Goal: Information Seeking & Learning: Learn about a topic

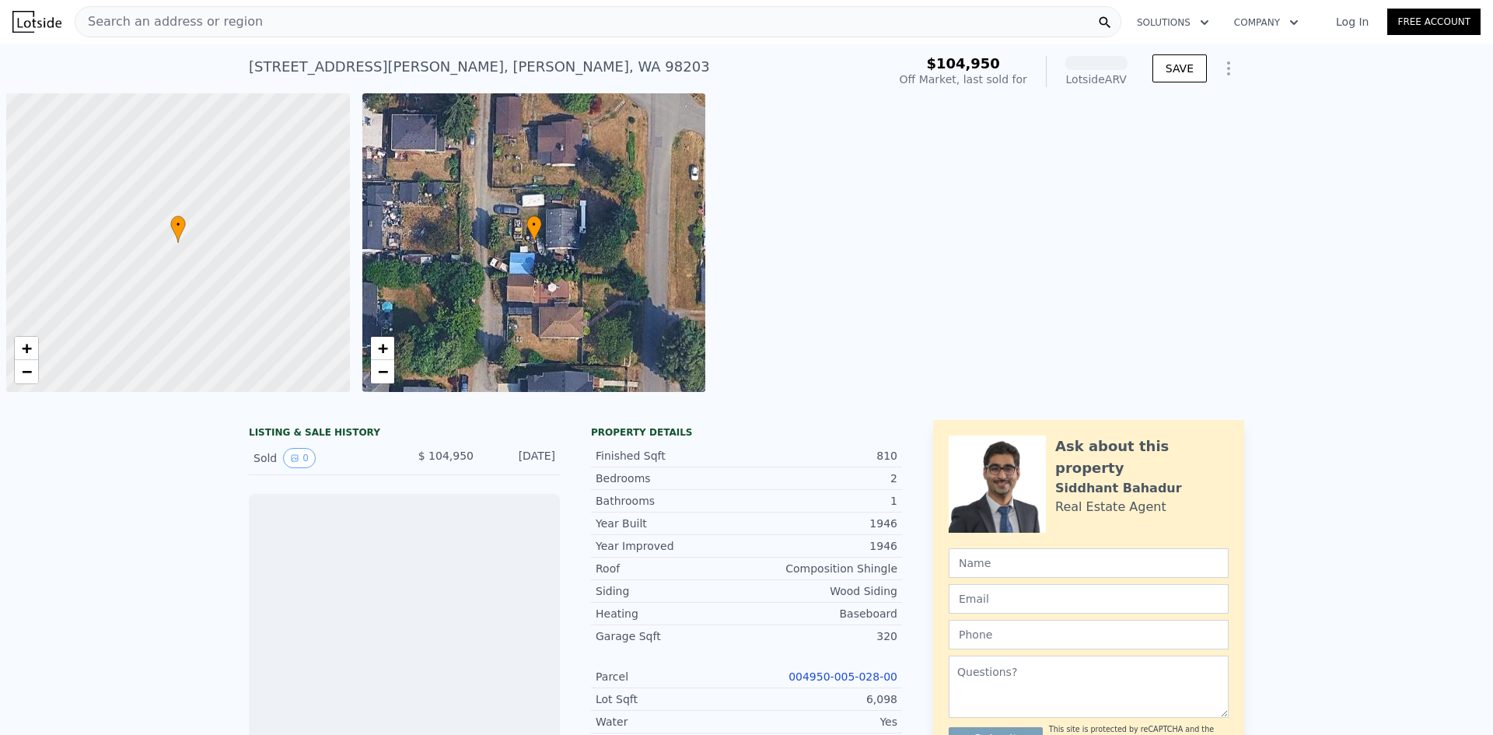
scroll to position [0, 6]
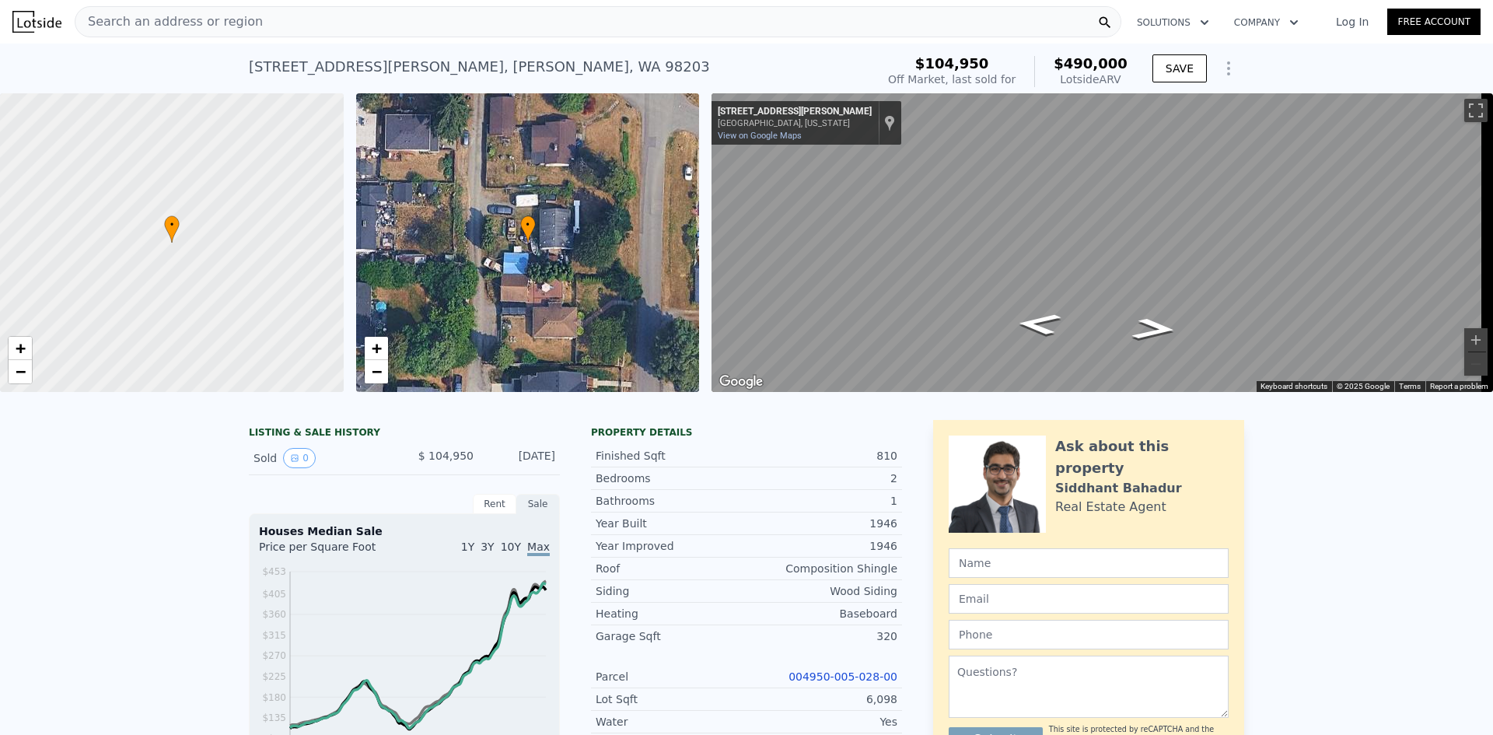
click at [547, 236] on div "• + −" at bounding box center [528, 242] width 344 height 299
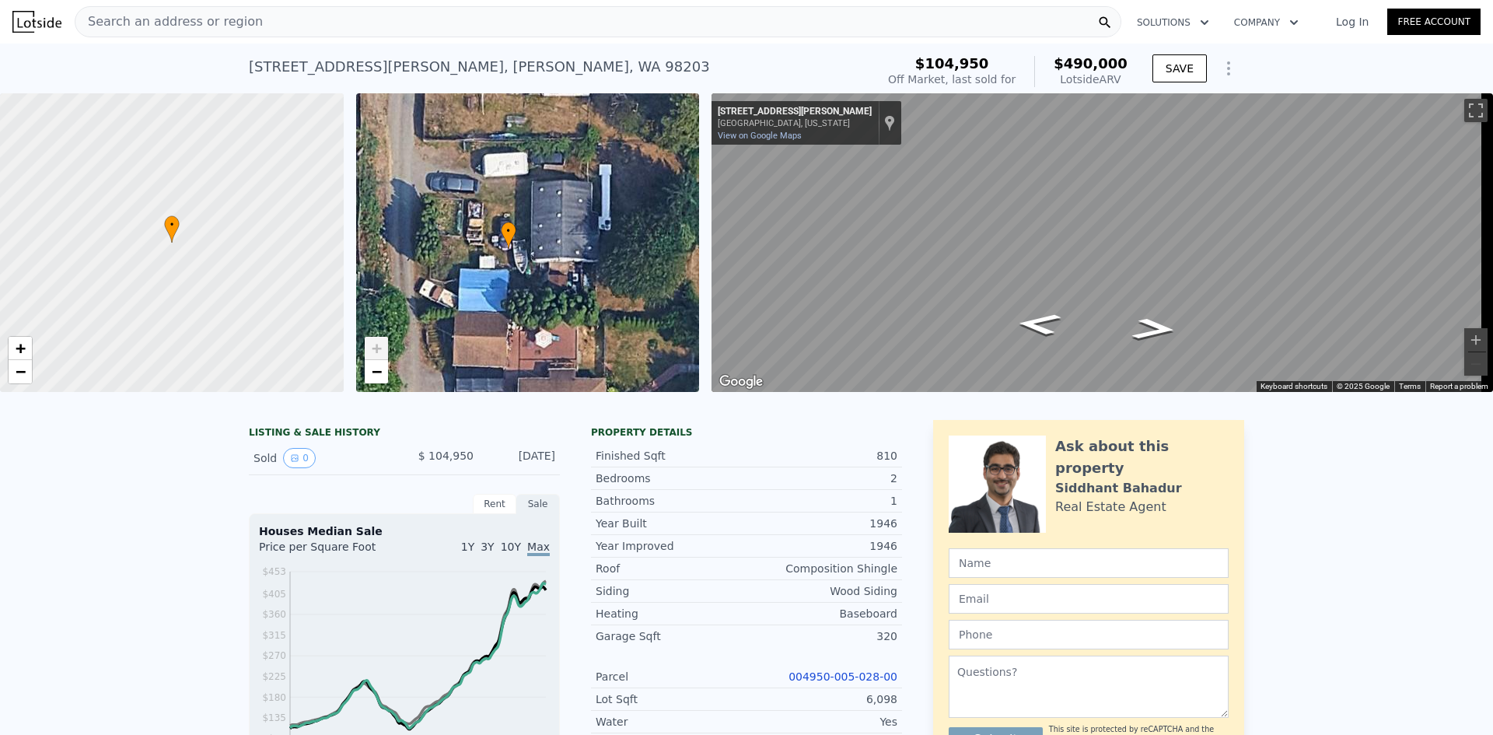
click at [547, 236] on div "• + −" at bounding box center [528, 242] width 344 height 299
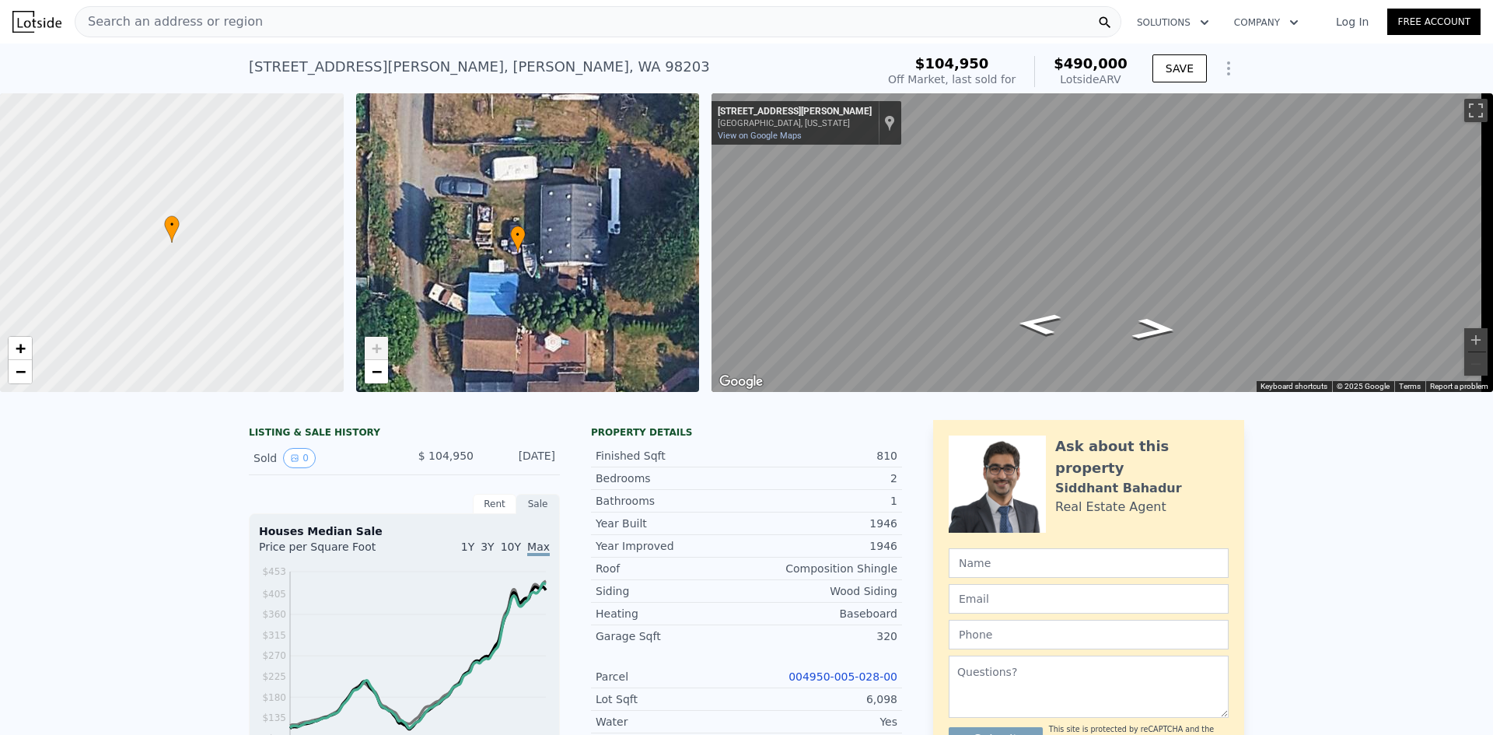
drag, startPoint x: 547, startPoint y: 236, endPoint x: 566, endPoint y: 237, distance: 19.5
click at [566, 237] on div "• + −" at bounding box center [528, 242] width 344 height 299
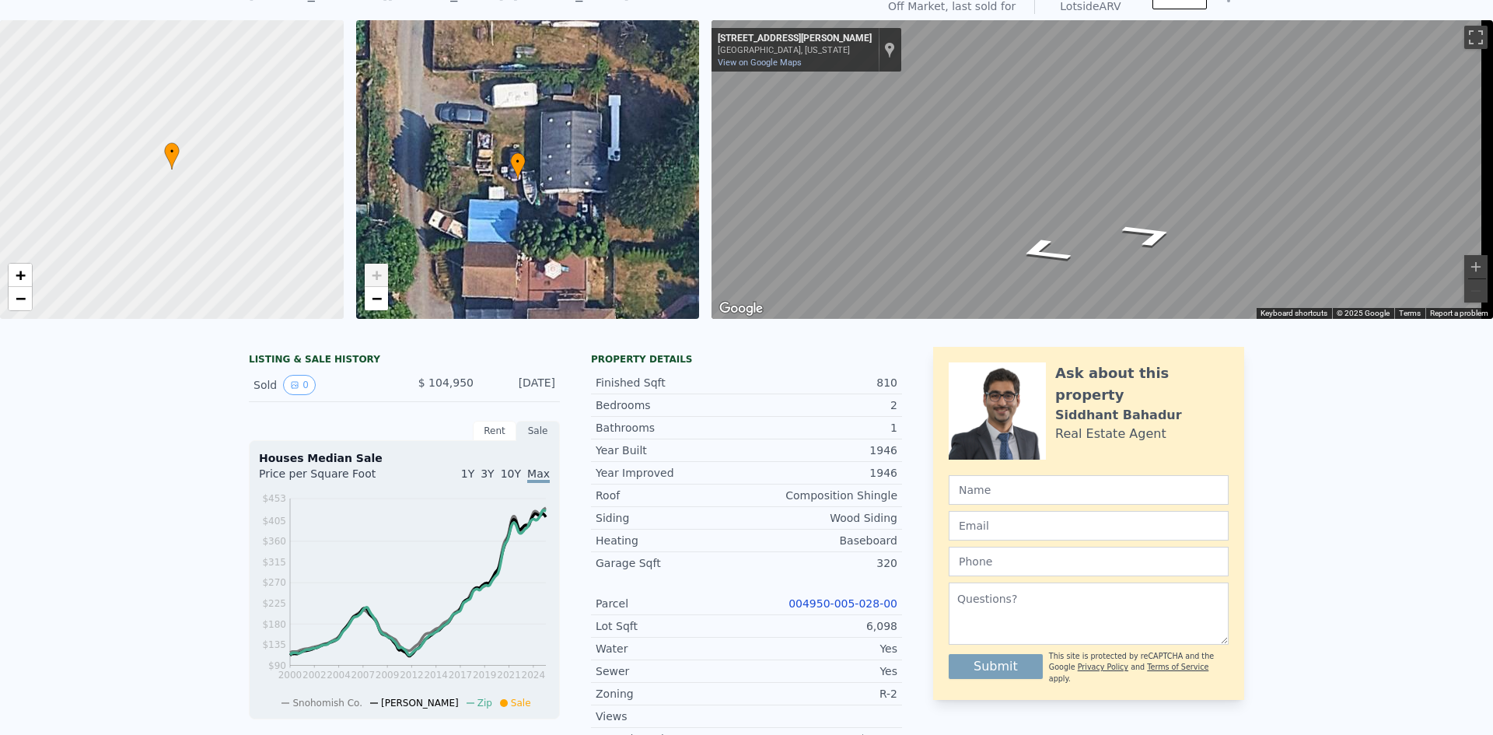
scroll to position [5, 0]
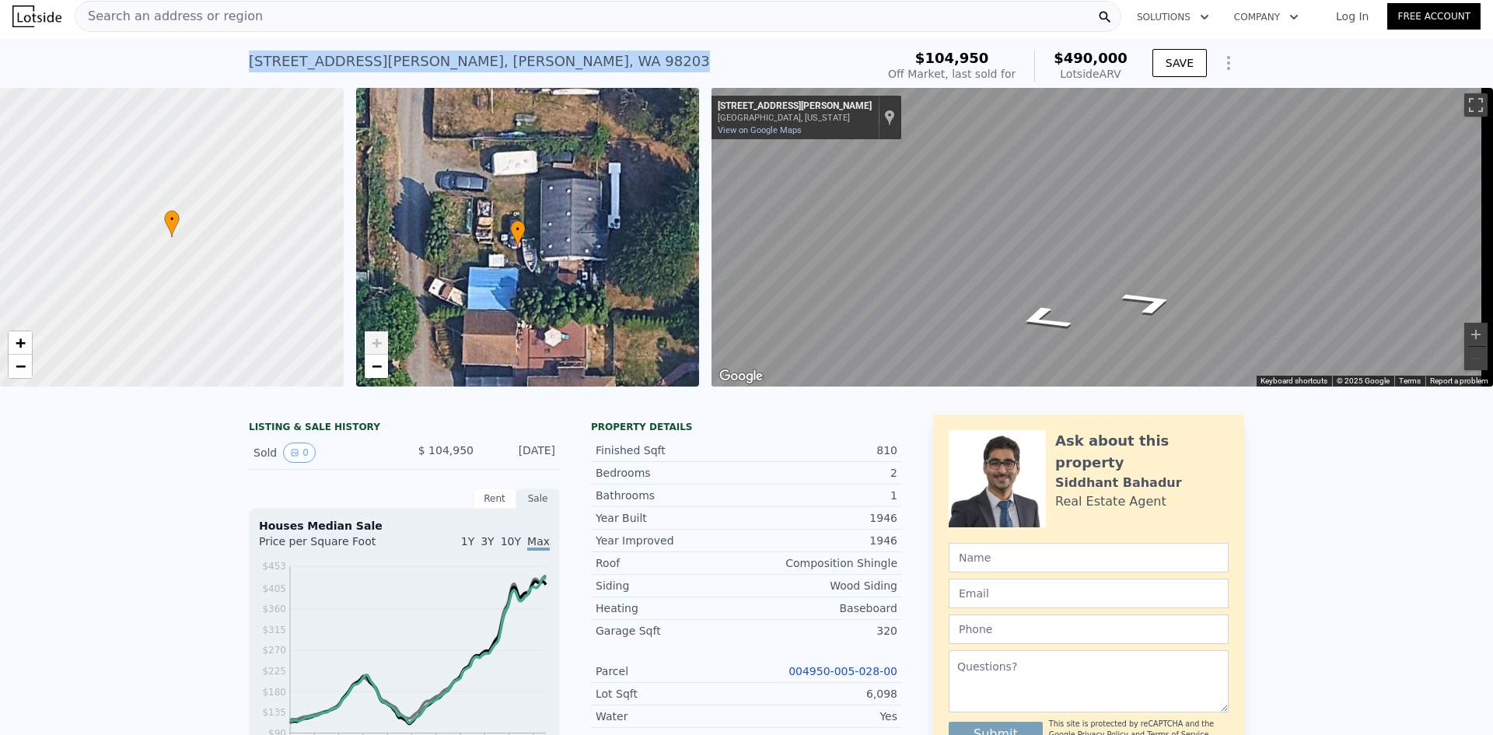
drag, startPoint x: 488, startPoint y: 67, endPoint x: 225, endPoint y: 59, distance: 262.9
click at [225, 59] on div "[STREET_ADDRESS][PERSON_NAME] Sold [DATE] for $104,950 (~ARV $490k ) $104,950 O…" at bounding box center [746, 63] width 1493 height 50
copy div "[STREET_ADDRESS][PERSON_NAME]"
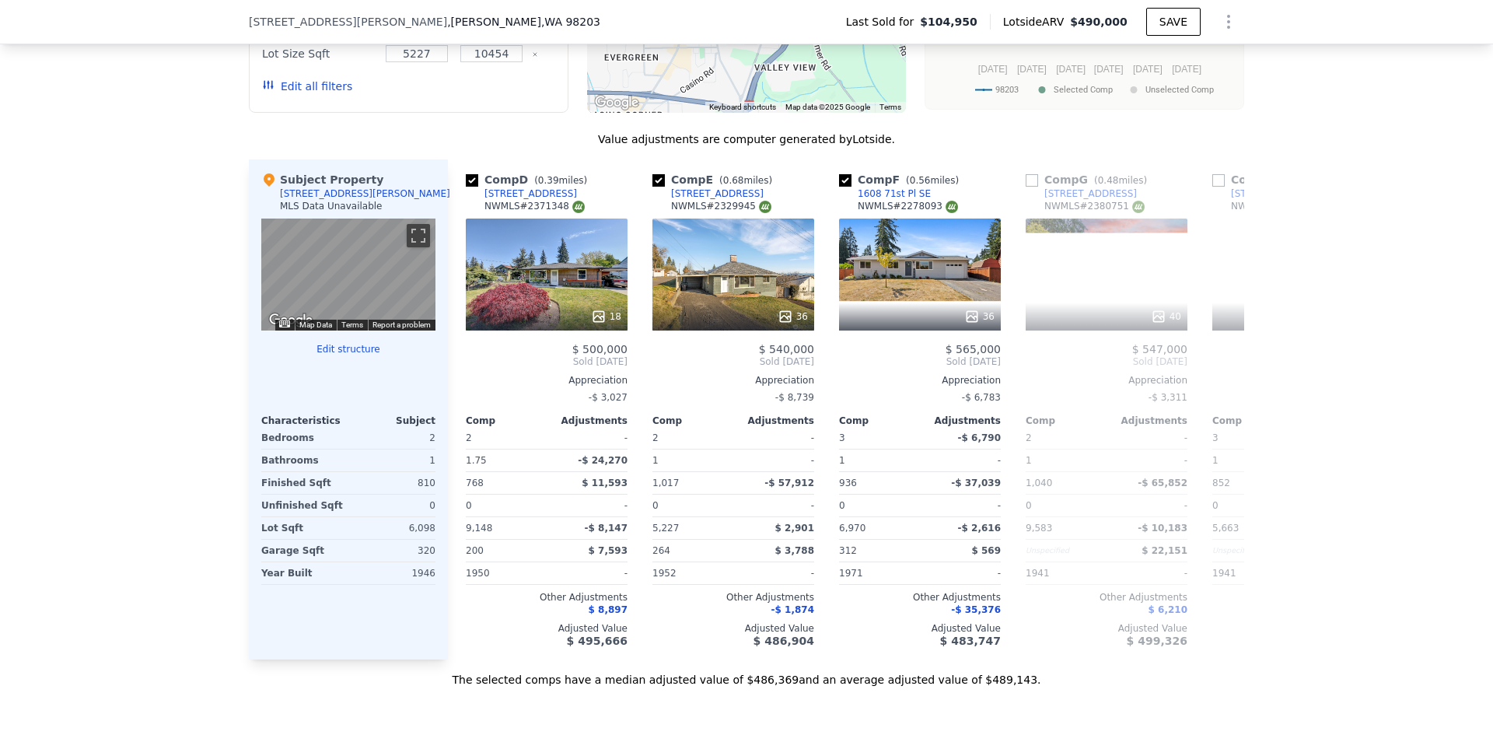
scroll to position [0, 556]
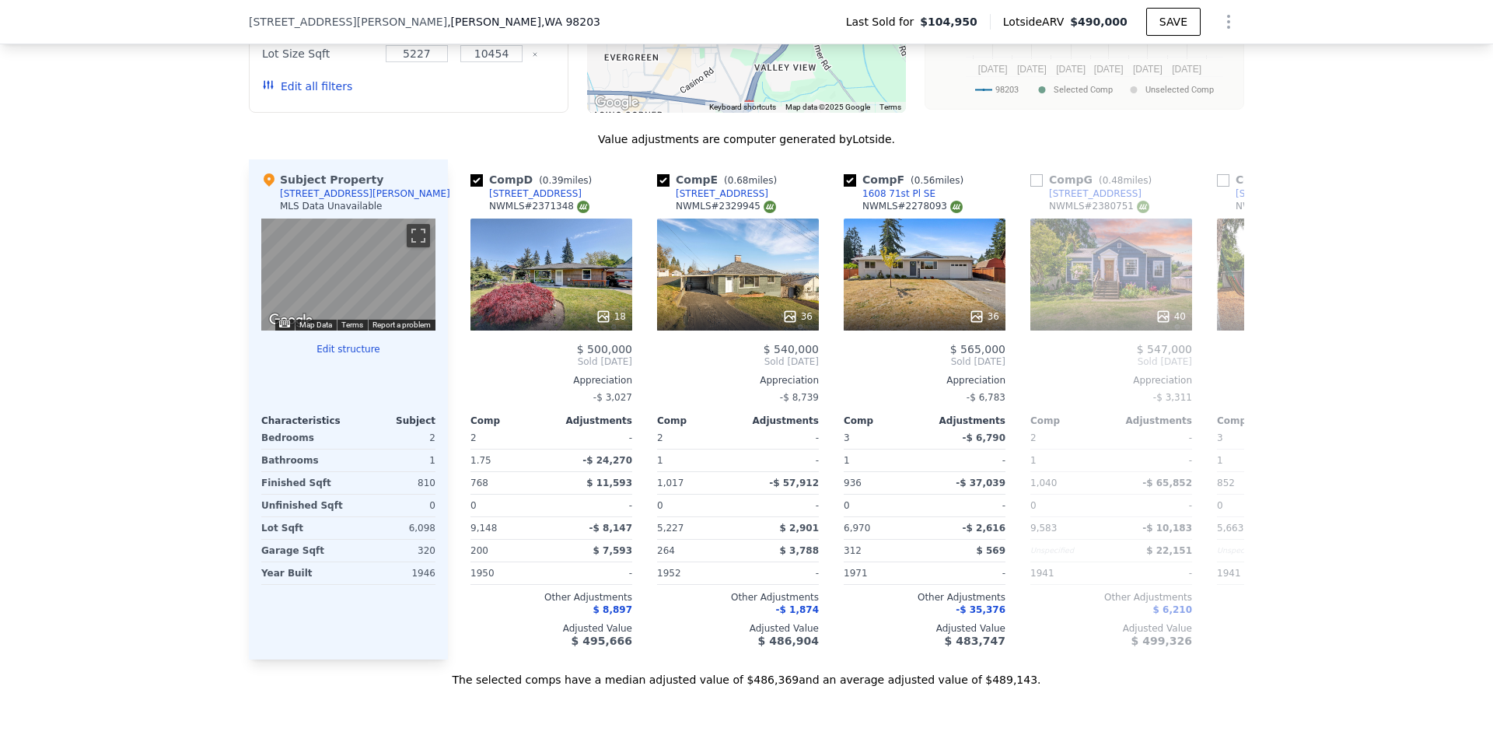
drag, startPoint x: 1129, startPoint y: 23, endPoint x: 1076, endPoint y: 23, distance: 52.9
click at [1076, 23] on div "Lotside ARV $490,000" at bounding box center [1068, 22] width 156 height 16
click at [1085, 26] on span "$490,000" at bounding box center [1099, 22] width 58 height 12
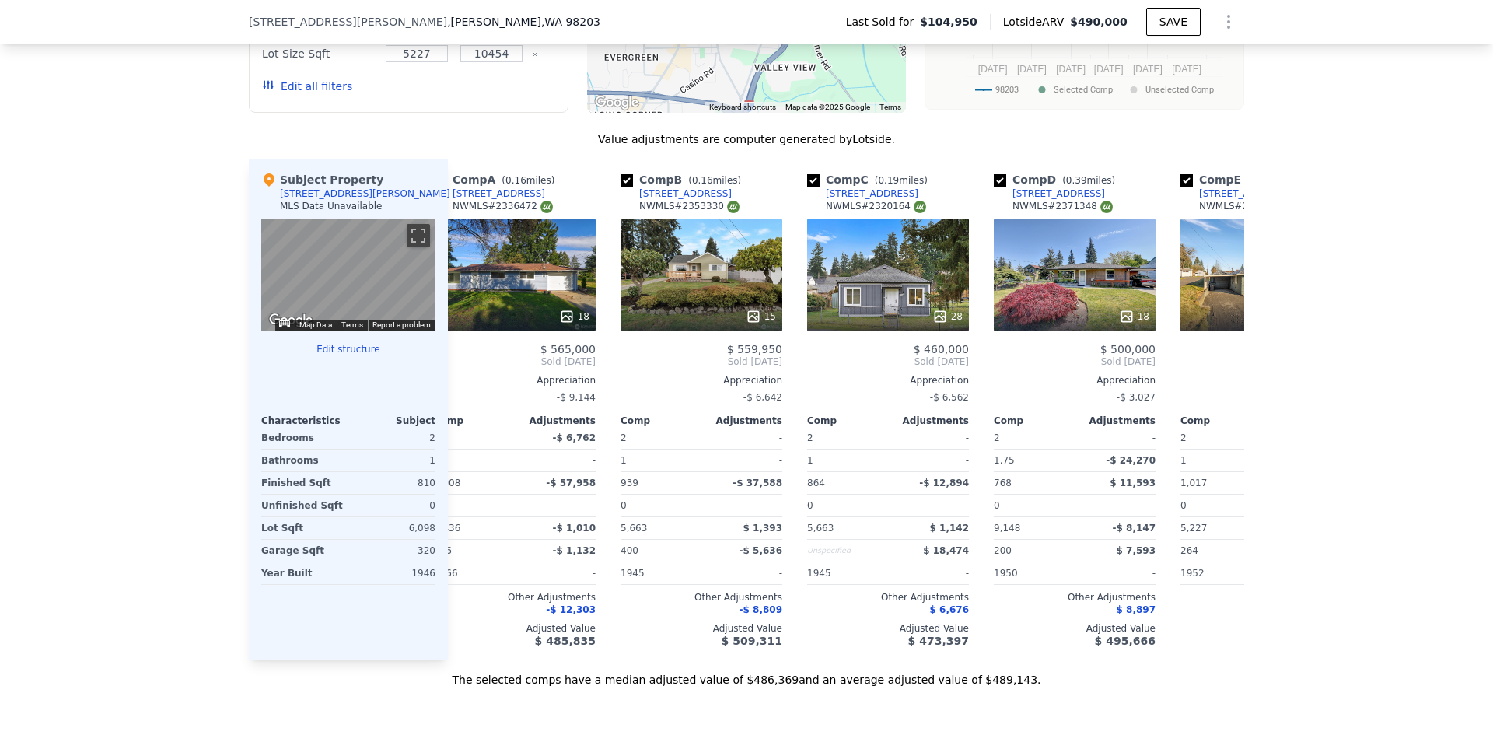
scroll to position [0, 0]
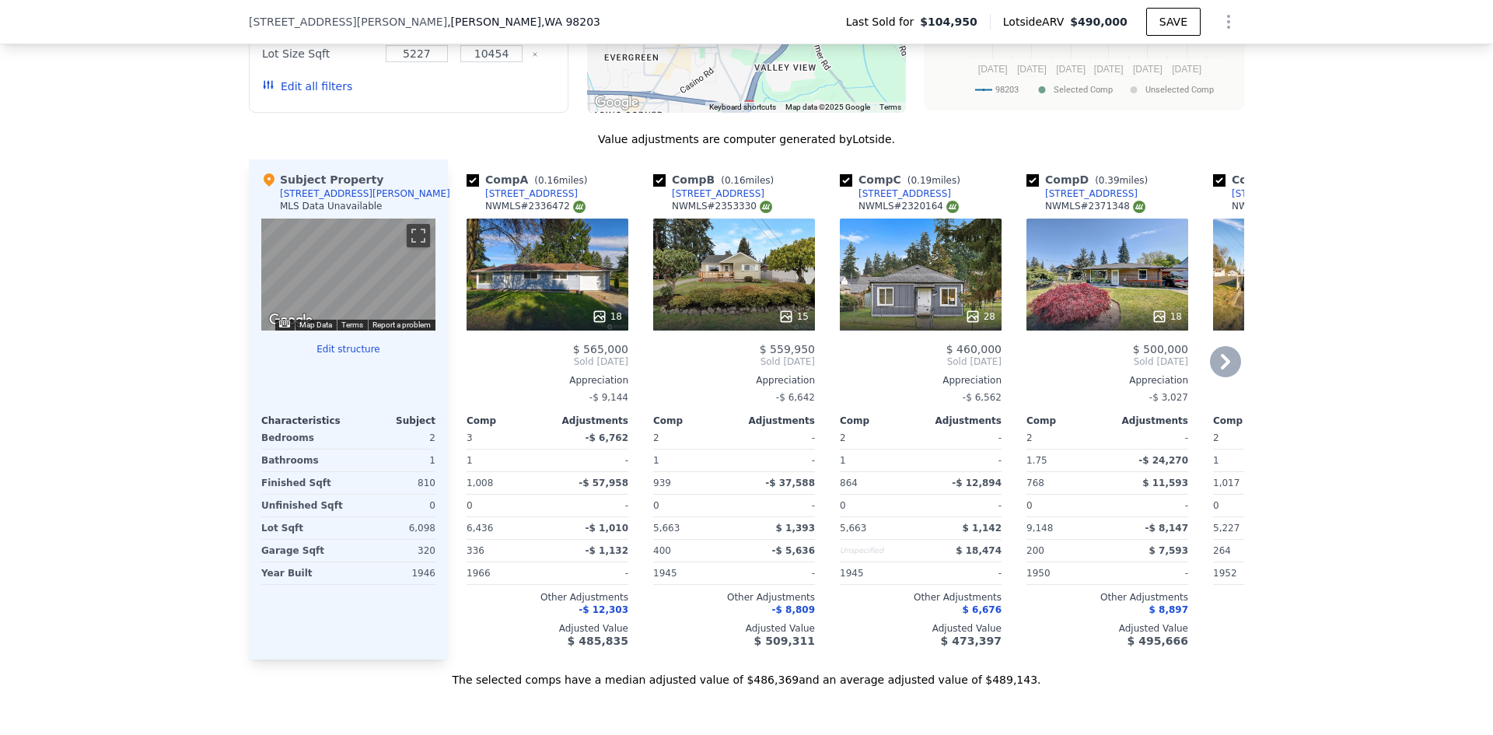
click at [655, 177] on input "checkbox" at bounding box center [659, 180] width 12 height 12
checkbox input "false"
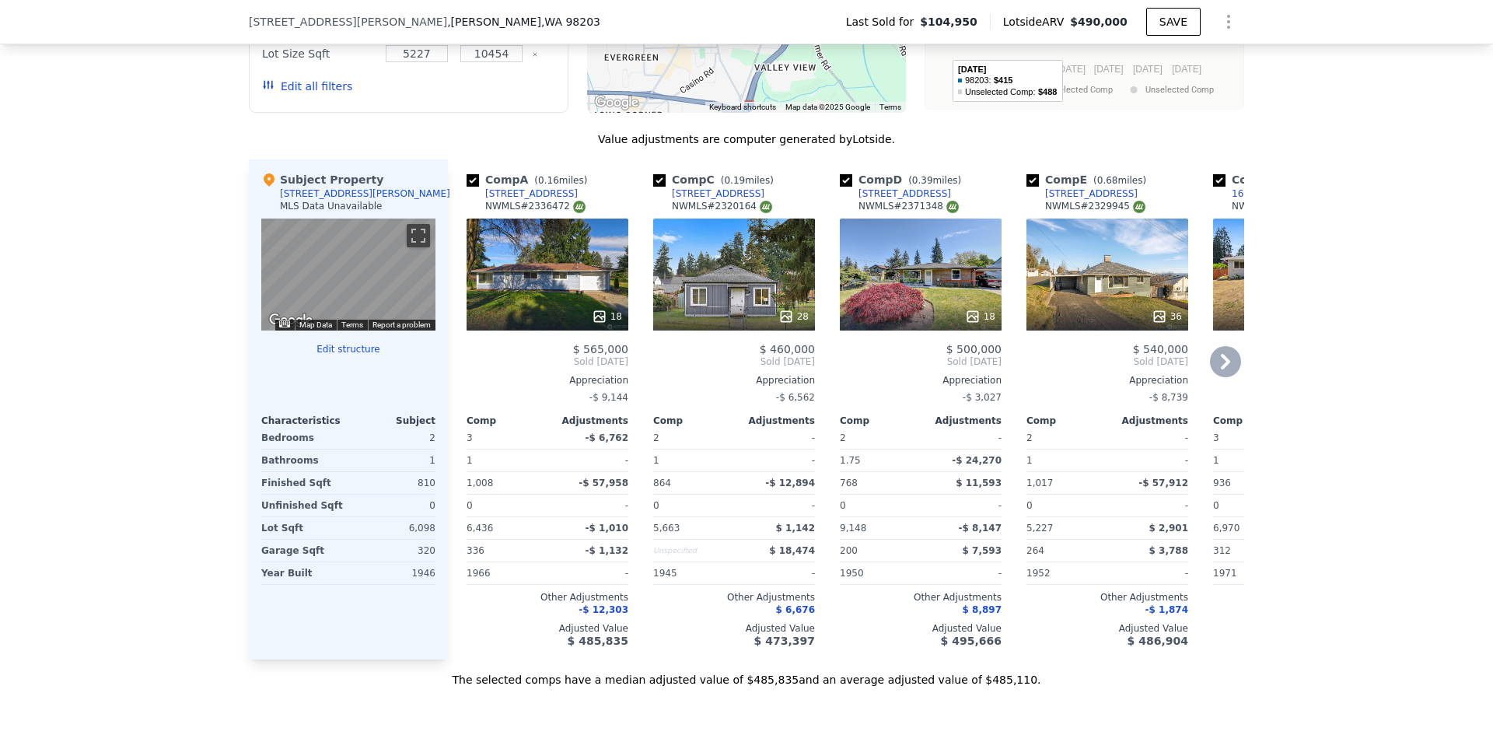
click at [1105, 17] on span "$490,000" at bounding box center [1099, 22] width 58 height 12
click at [1104, 17] on span "$490,000" at bounding box center [1099, 22] width 58 height 12
click at [1103, 19] on span "$490,000" at bounding box center [1099, 22] width 58 height 12
click at [1101, 20] on span "$490,000" at bounding box center [1099, 22] width 58 height 12
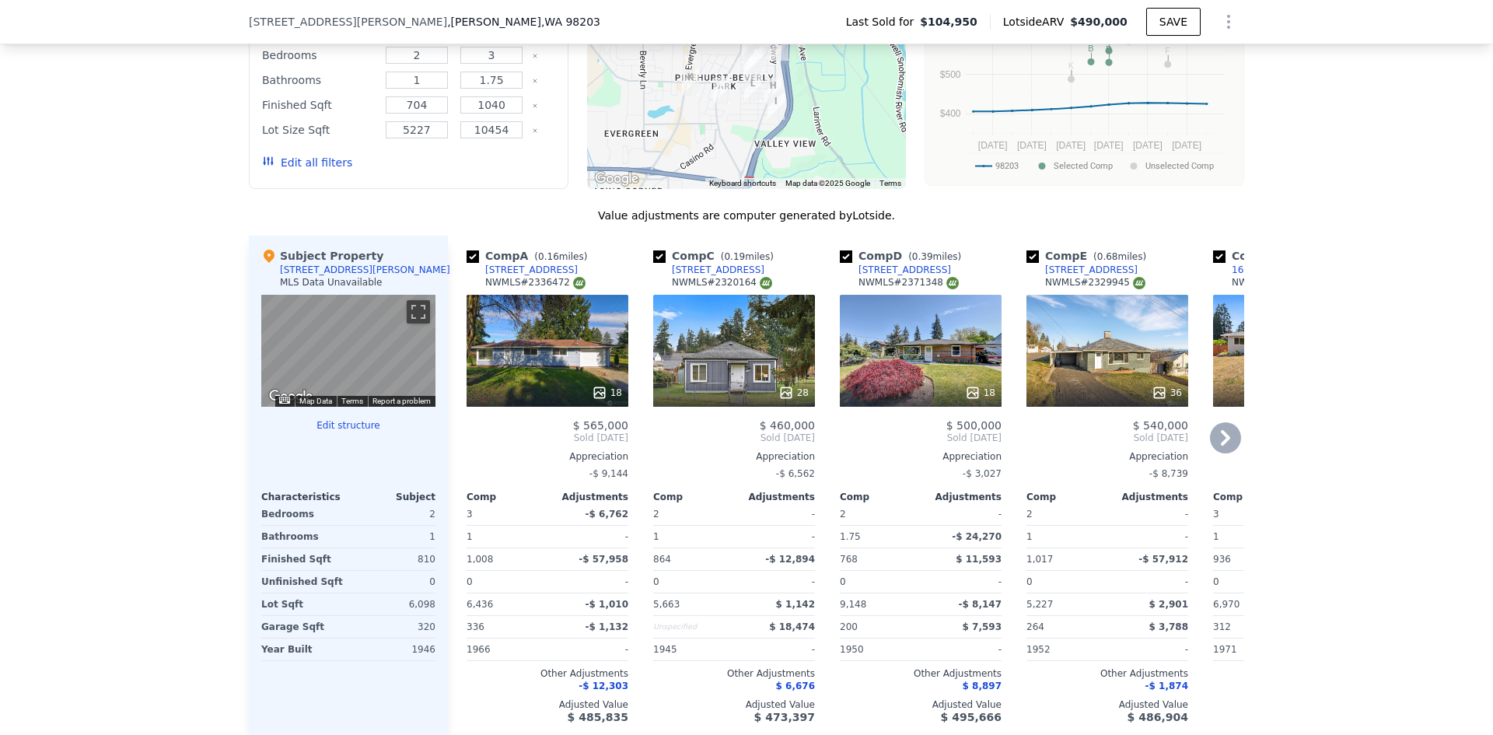
scroll to position [1555, 0]
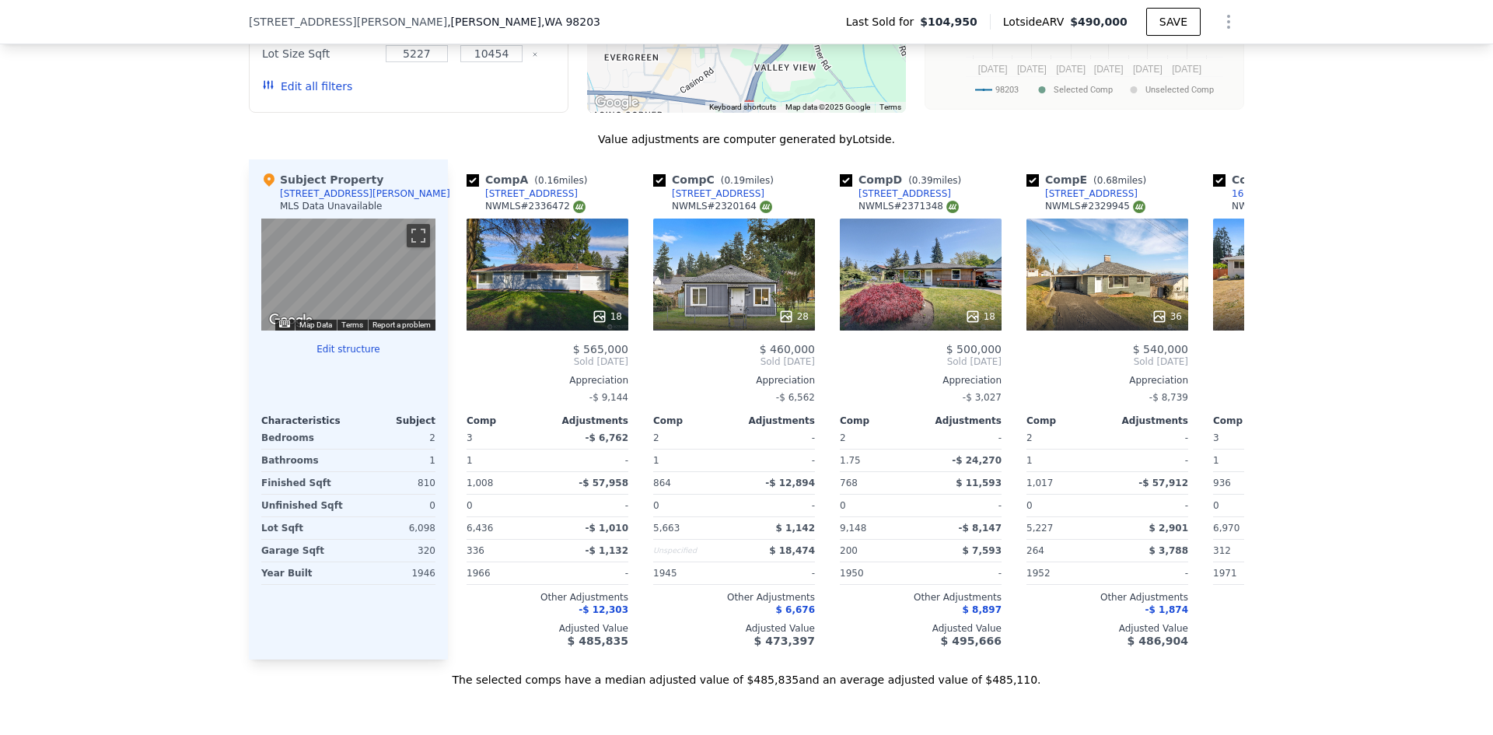
click at [1117, 22] on span "$490,000" at bounding box center [1099, 22] width 58 height 12
checkbox input "true"
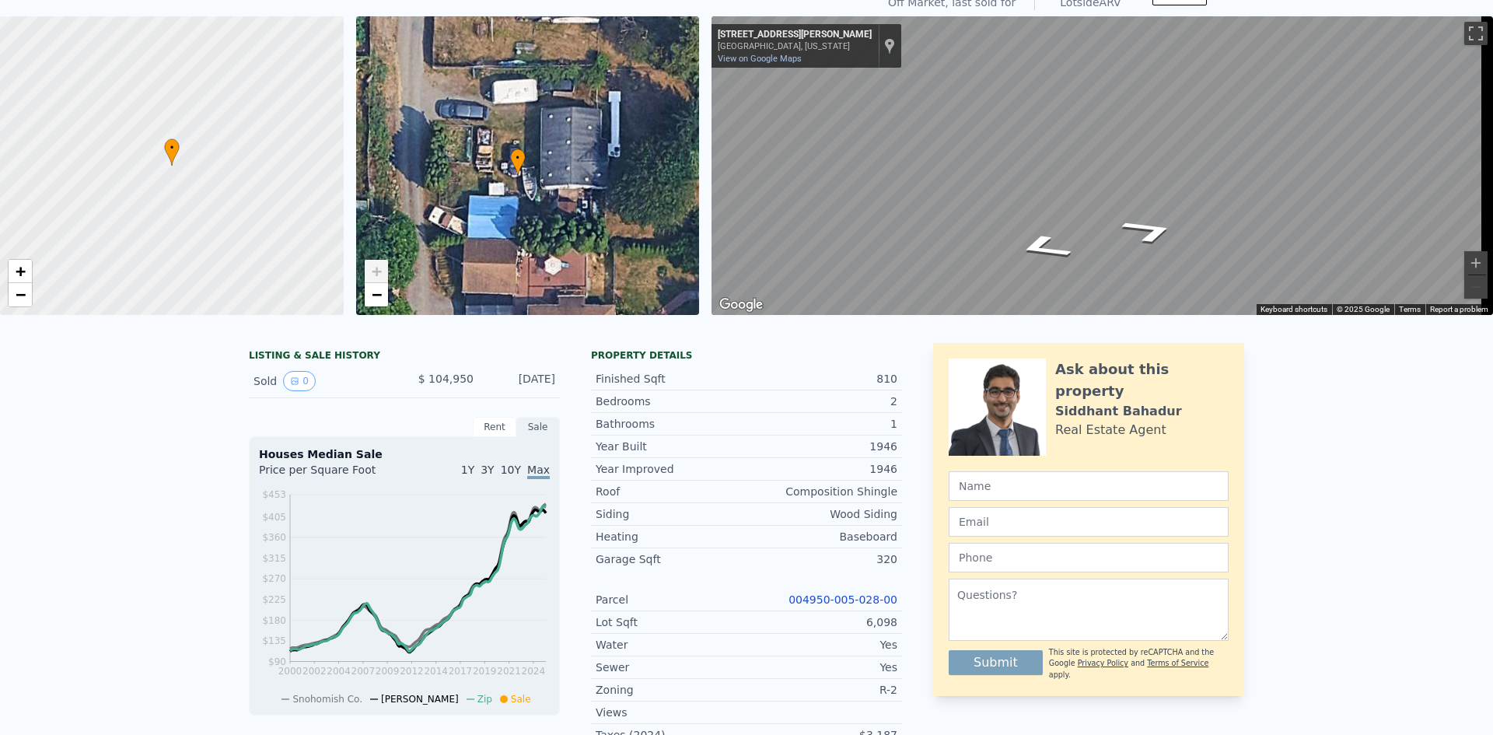
scroll to position [0, 0]
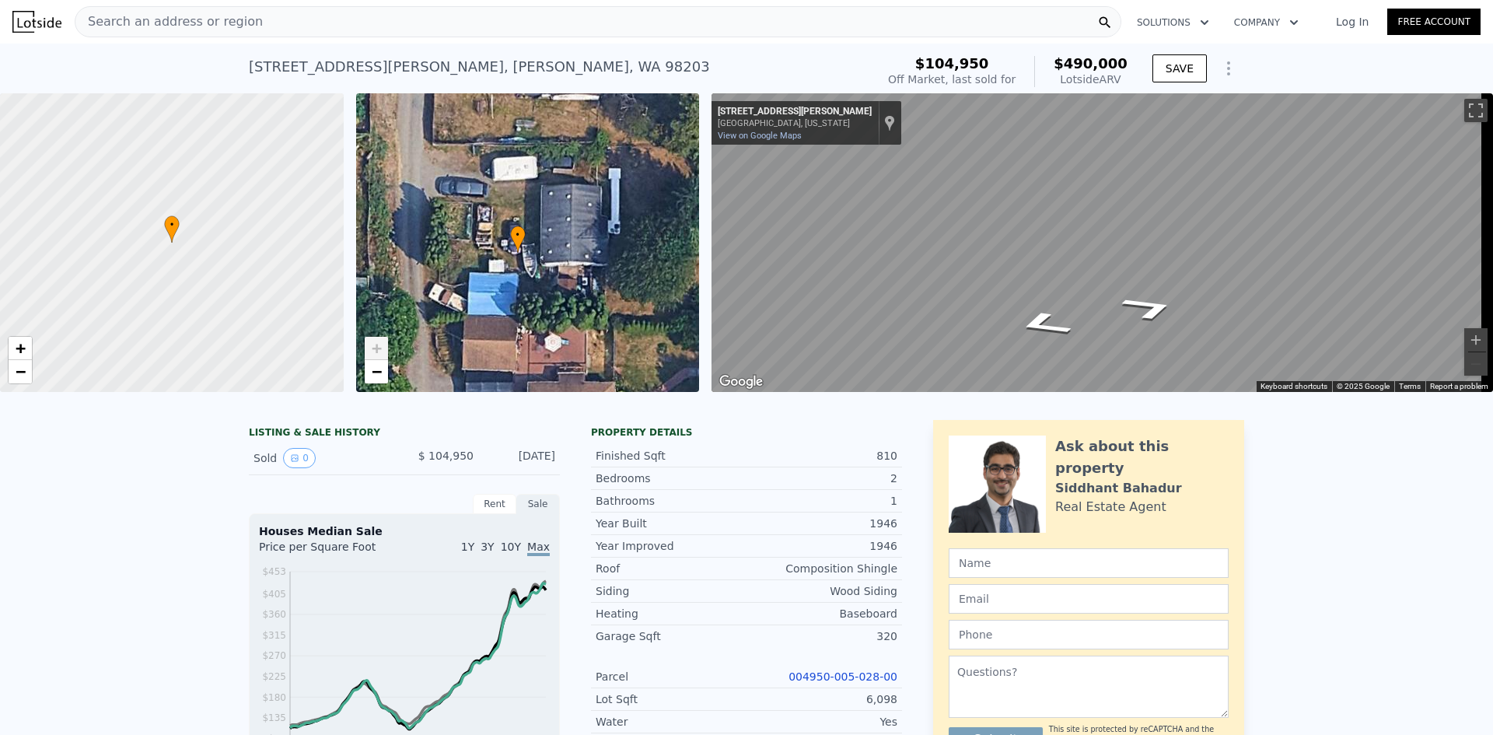
click at [358, 26] on div "Search an address or region" at bounding box center [598, 21] width 1047 height 31
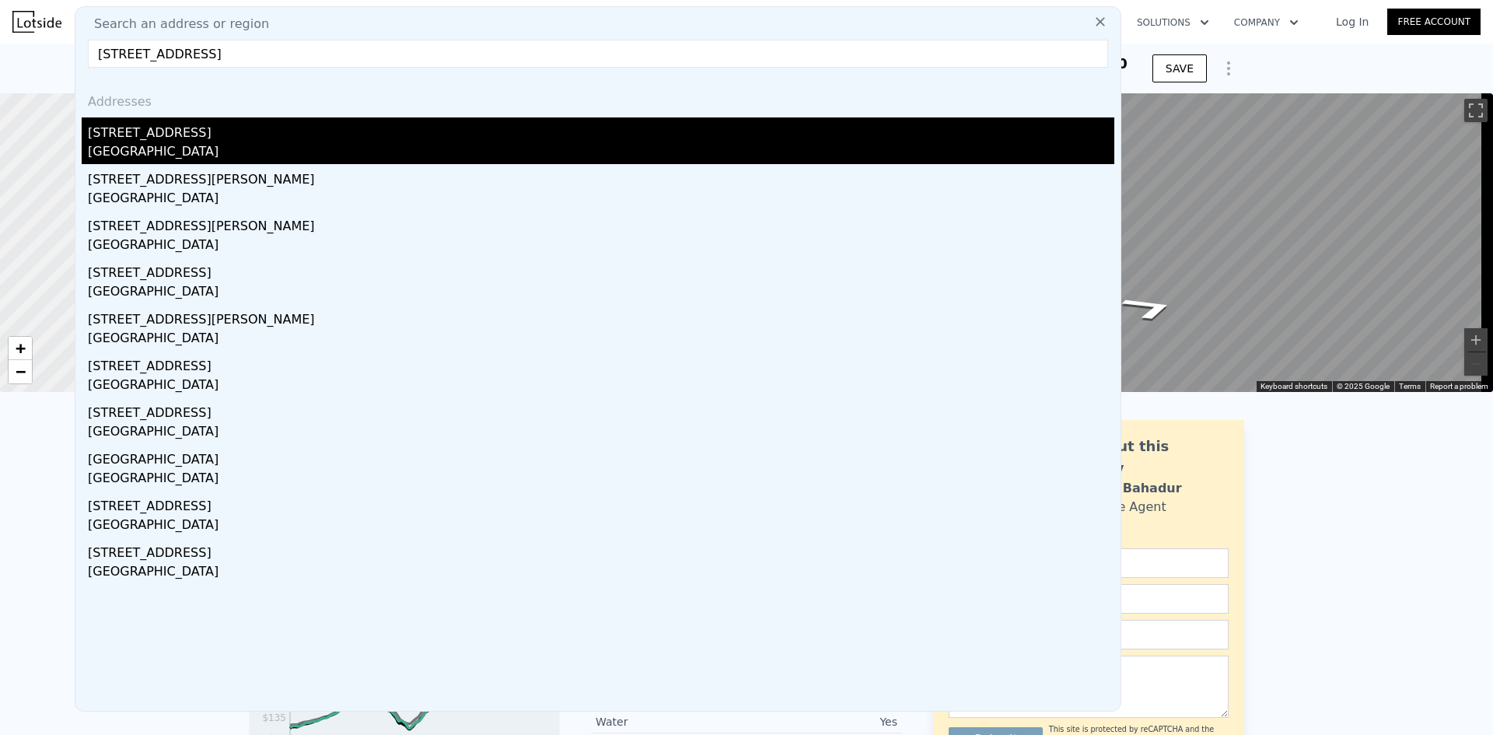
type input "[STREET_ADDRESS]"
click at [393, 130] on div "[STREET_ADDRESS]" at bounding box center [601, 129] width 1026 height 25
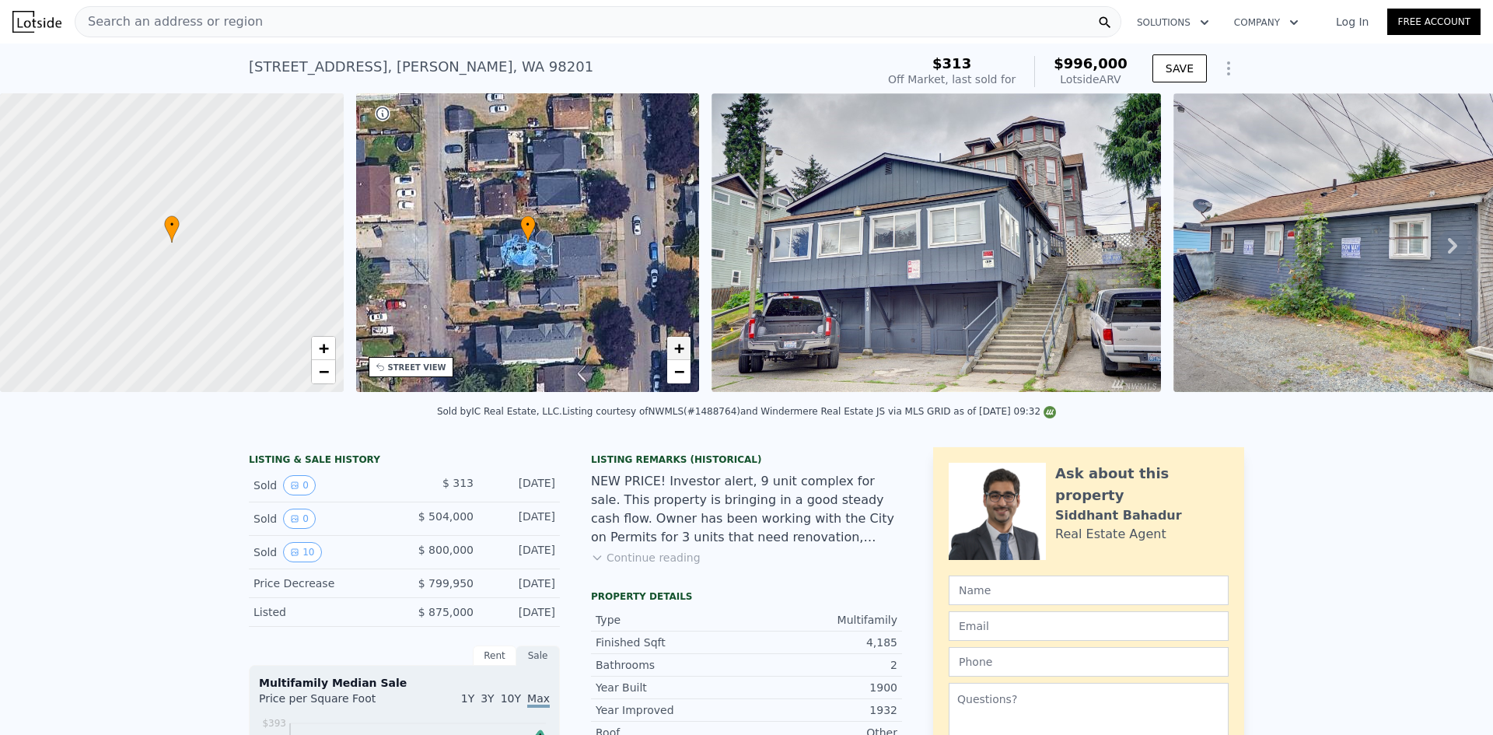
click at [675, 351] on span "+" at bounding box center [679, 347] width 10 height 19
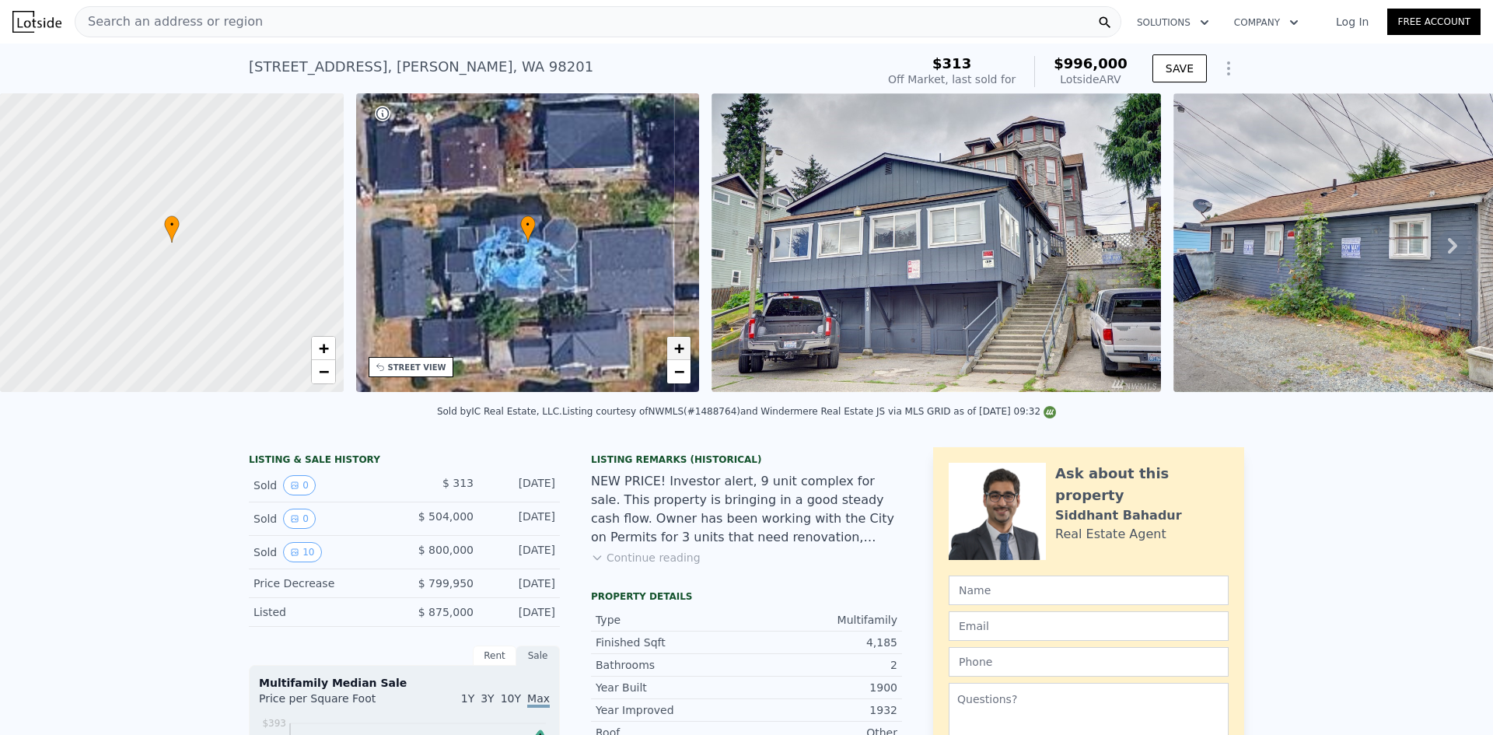
click at [675, 351] on span "+" at bounding box center [679, 347] width 10 height 19
click at [1448, 250] on icon at bounding box center [1452, 246] width 9 height 16
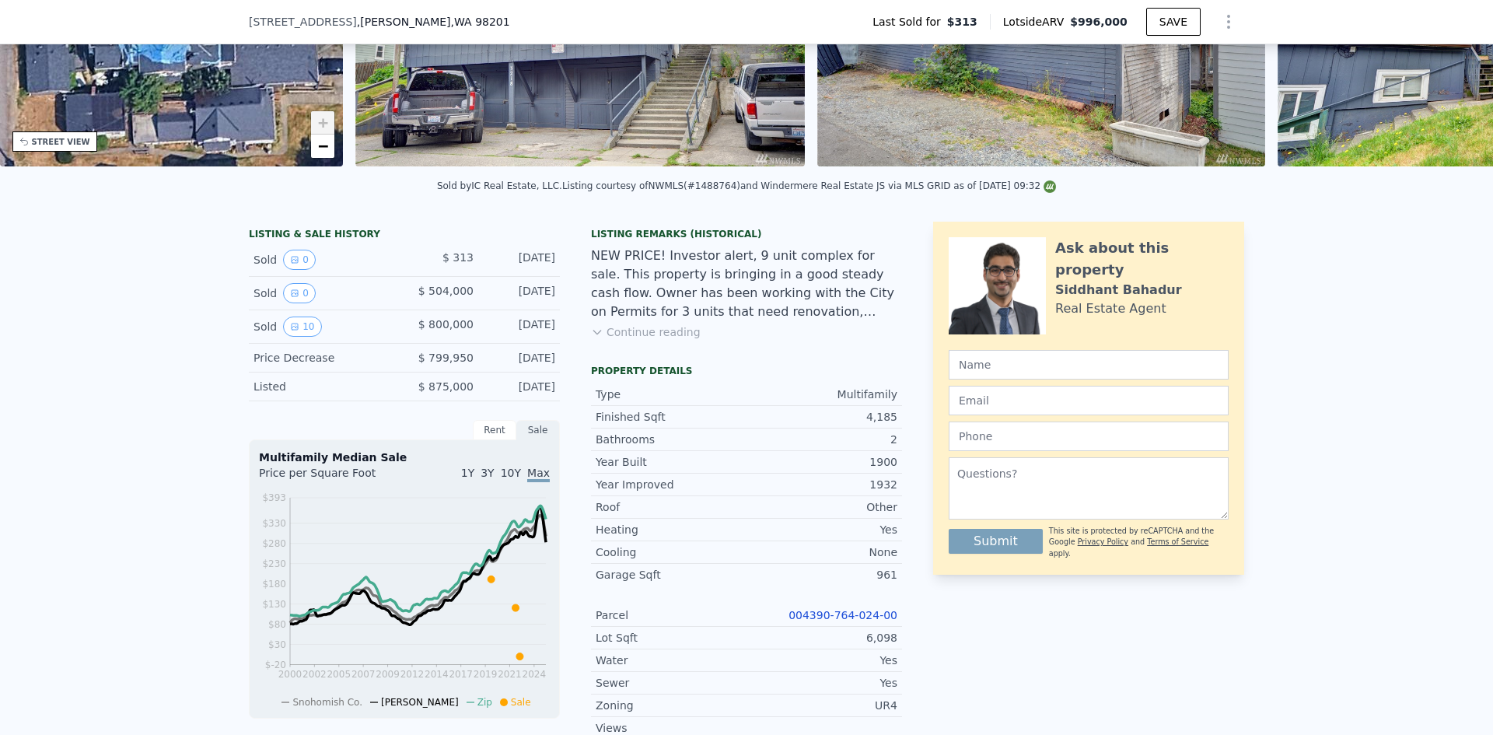
scroll to position [228, 0]
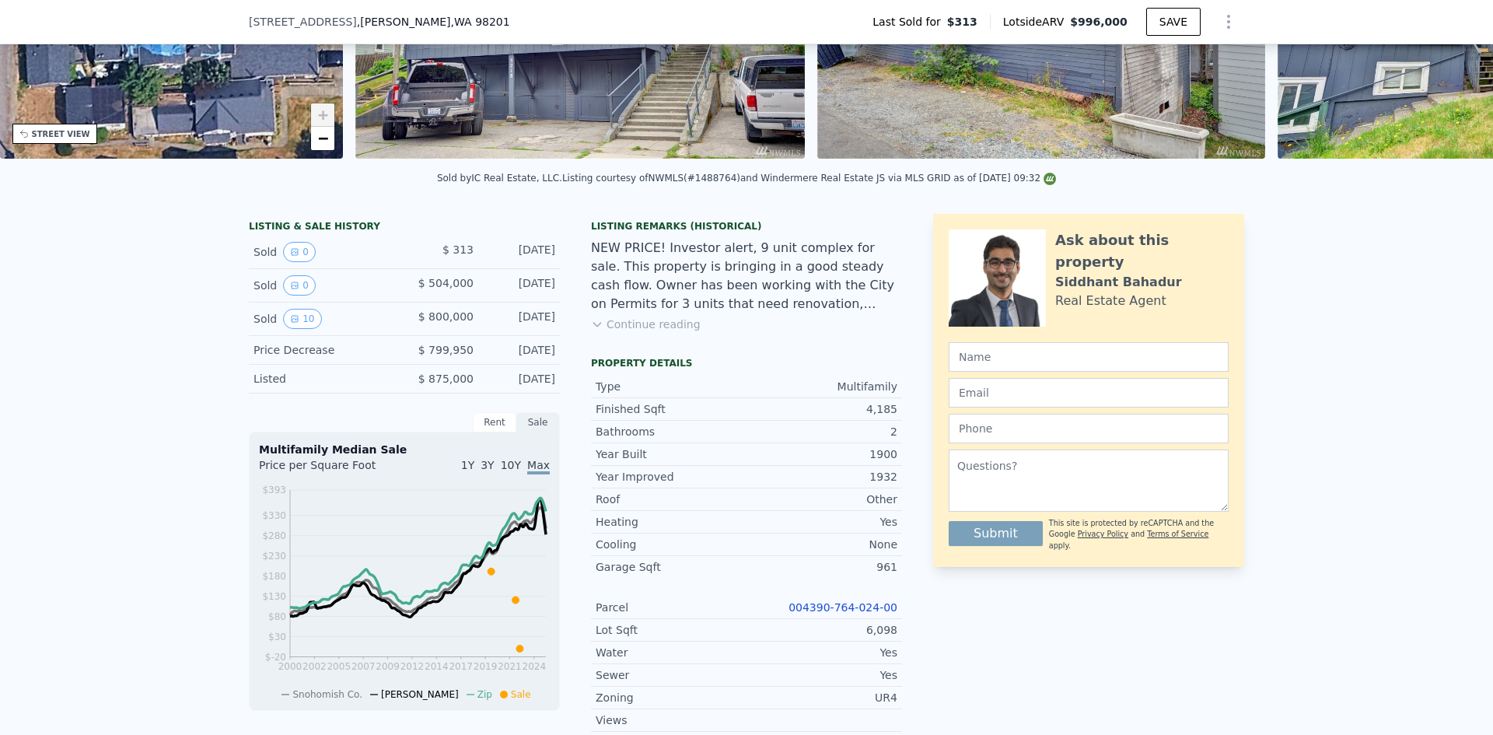
drag, startPoint x: 556, startPoint y: 263, endPoint x: 455, endPoint y: 266, distance: 101.1
click at [455, 266] on div "LISTING & SALE HISTORY Sold 0 $ 313 [DATE] Sold 0 $ 504,000 [DATE] Sold 10 $ 80…" at bounding box center [575, 648] width 653 height 868
click at [512, 262] on div "[DATE]" at bounding box center [520, 252] width 69 height 20
drag, startPoint x: 554, startPoint y: 260, endPoint x: 484, endPoint y: 261, distance: 70.0
click at [484, 261] on div "Sold 0 $ 313 [DATE]" at bounding box center [404, 252] width 311 height 33
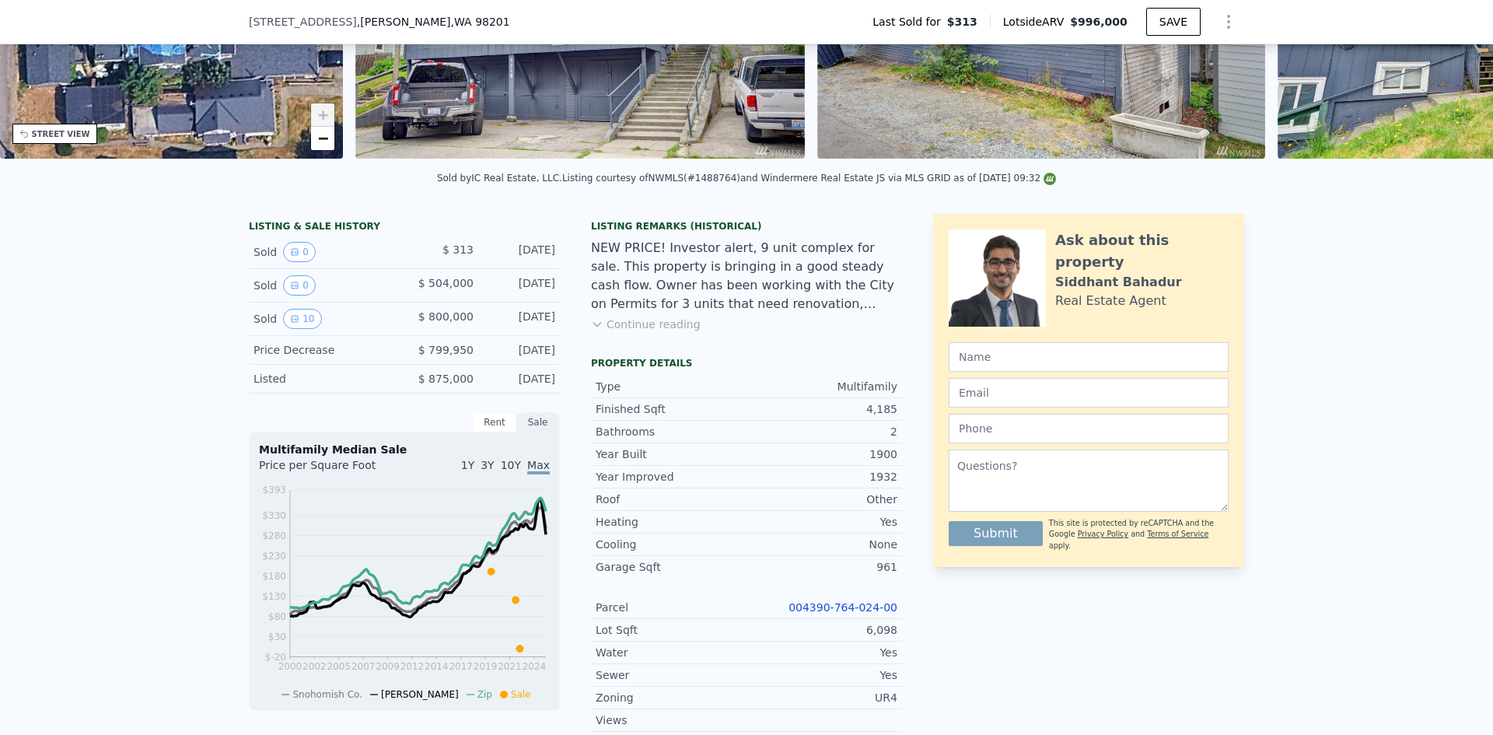
click at [486, 262] on div "[DATE]" at bounding box center [520, 252] width 69 height 20
click at [626, 348] on div "Listing Remarks (Historical) NEW PRICE! Investor alert, 9 unit complex for sale…" at bounding box center [746, 285] width 311 height 131
click at [627, 332] on button "Continue reading" at bounding box center [646, 324] width 110 height 16
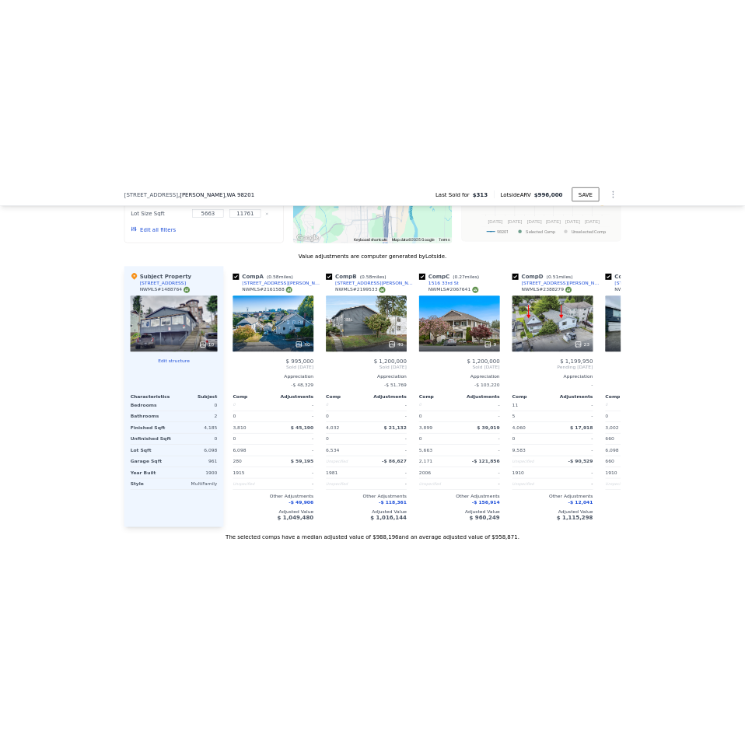
scroll to position [1783, 0]
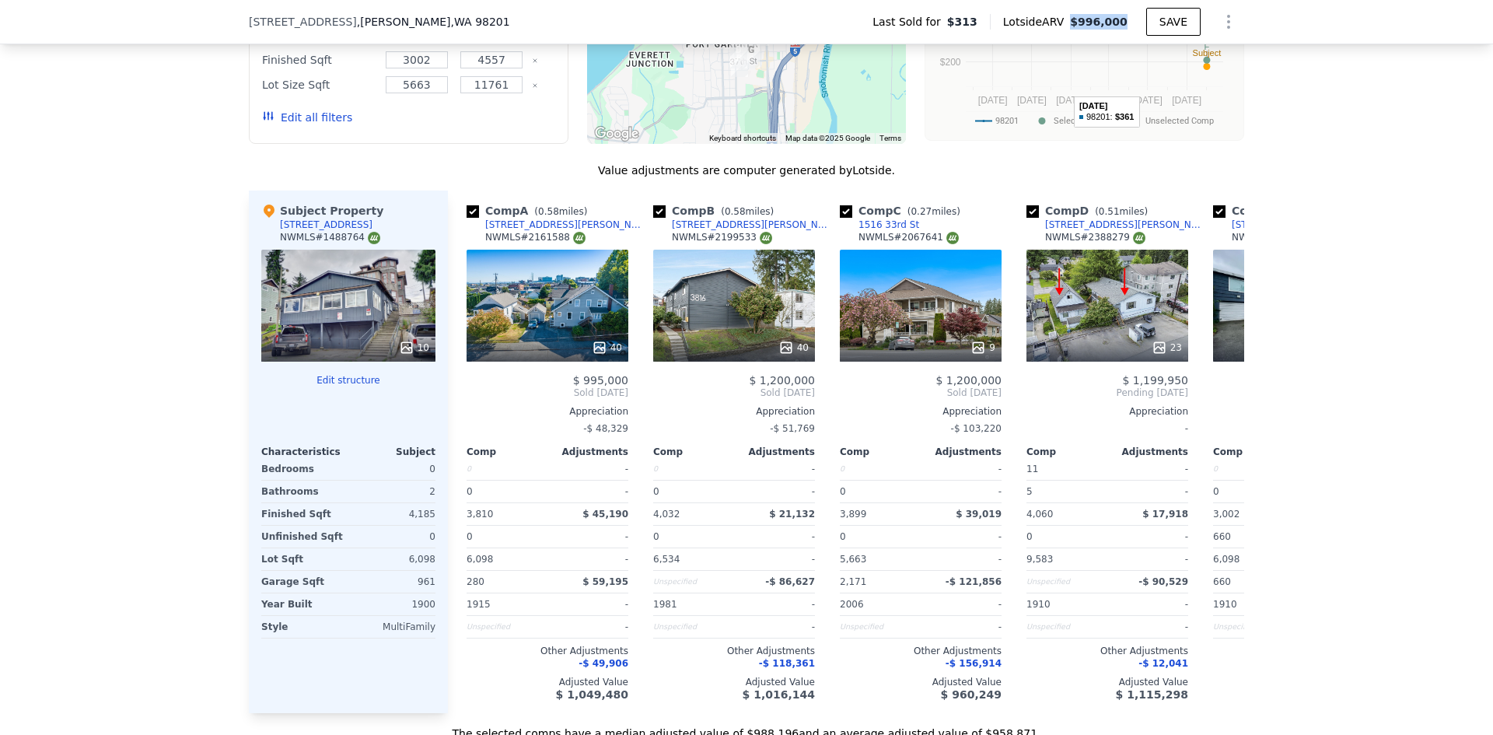
drag, startPoint x: 1124, startPoint y: 21, endPoint x: 1080, endPoint y: 29, distance: 45.0
click at [1080, 29] on span "$996,000" at bounding box center [1099, 22] width 58 height 16
drag, startPoint x: 1082, startPoint y: 25, endPoint x: 1140, endPoint y: 27, distance: 57.6
click at [1140, 27] on div "Lotside ARV $996,000" at bounding box center [1068, 22] width 156 height 16
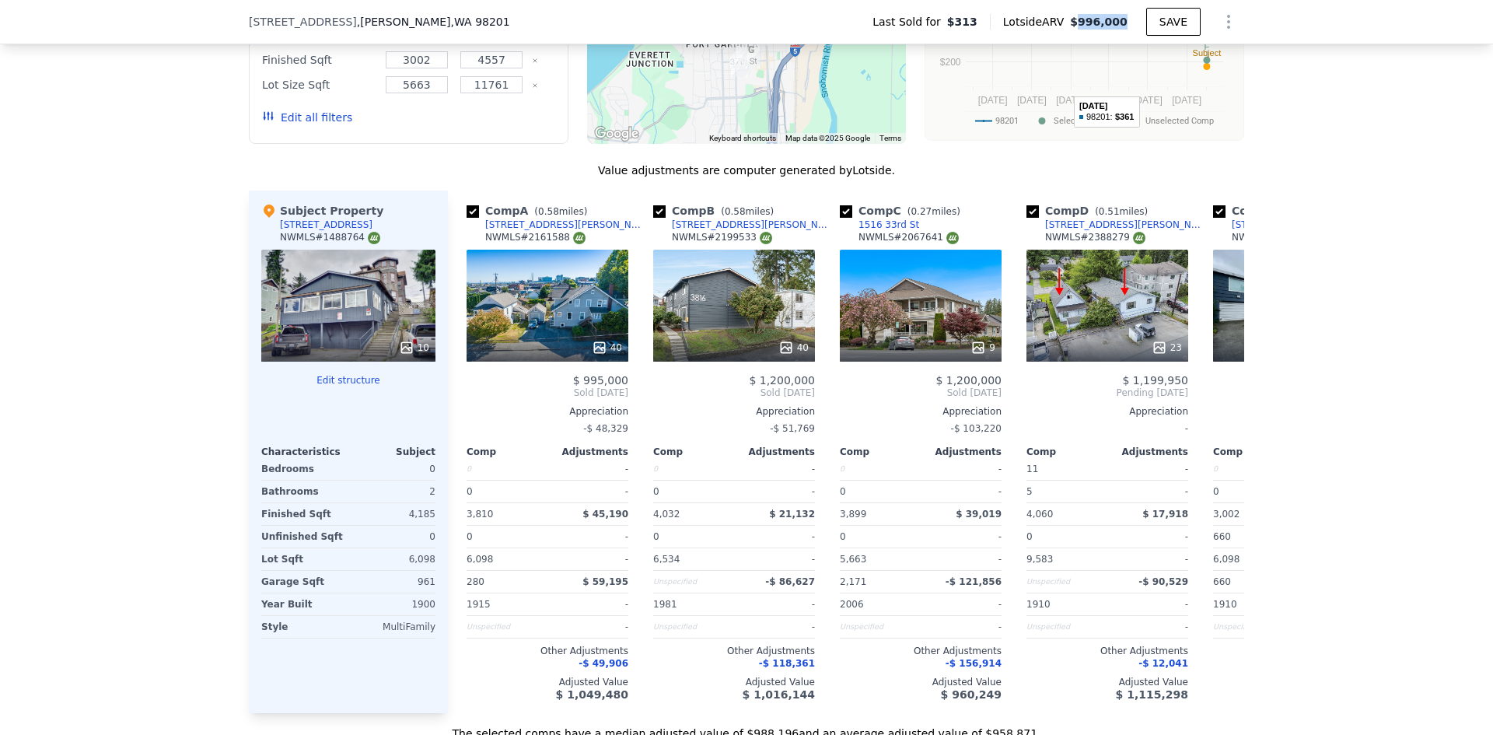
click at [1135, 27] on div "Lotside ARV $996,000" at bounding box center [1068, 22] width 156 height 16
drag, startPoint x: 1130, startPoint y: 26, endPoint x: 1082, endPoint y: 28, distance: 48.3
click at [1080, 30] on div "Last Sold for $313 Lotside ARV $996,000 SAVE" at bounding box center [1052, 21] width 384 height 31
click at [1082, 28] on span "$996,000" at bounding box center [1099, 22] width 58 height 12
drag, startPoint x: 1079, startPoint y: 24, endPoint x: 1123, endPoint y: 23, distance: 43.5
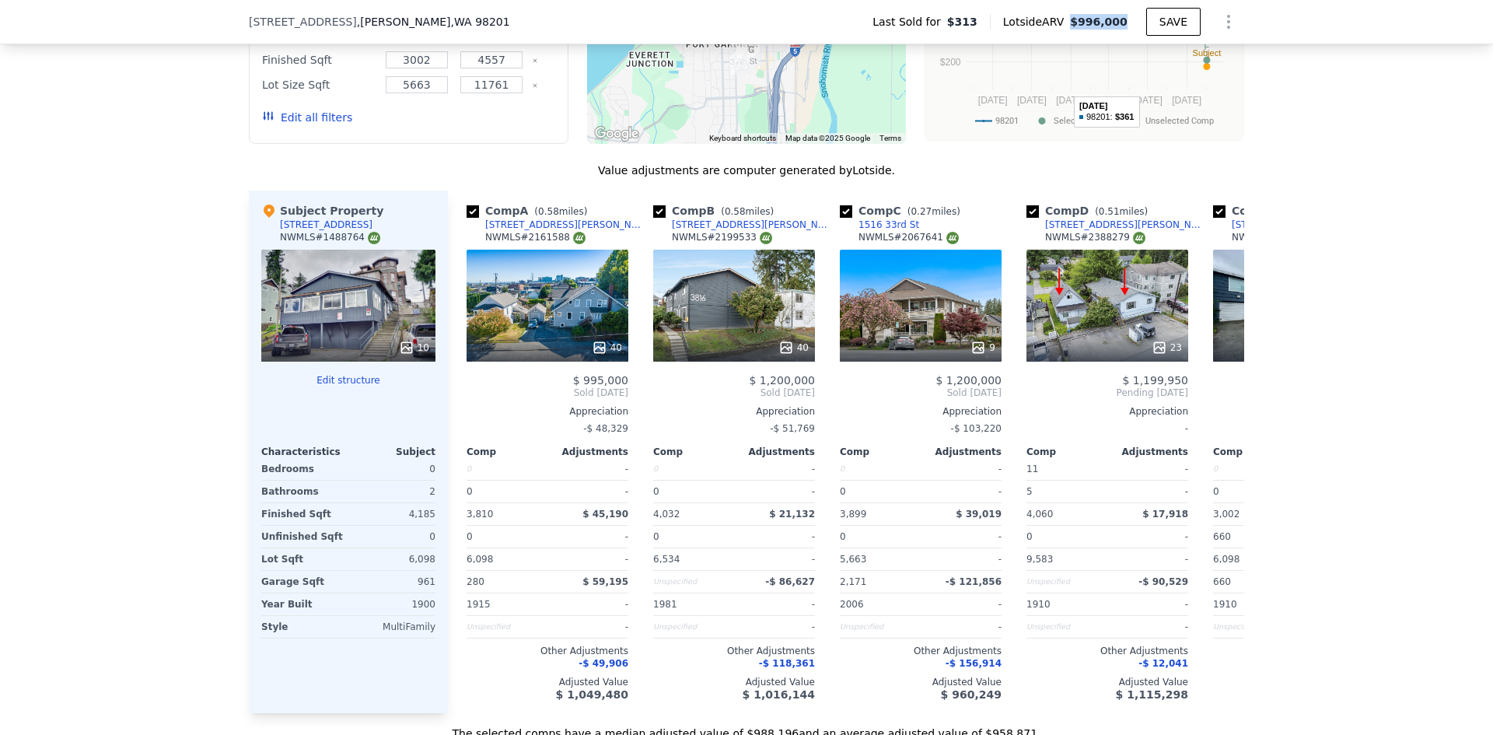
click at [1123, 23] on span "$996,000" at bounding box center [1099, 22] width 58 height 12
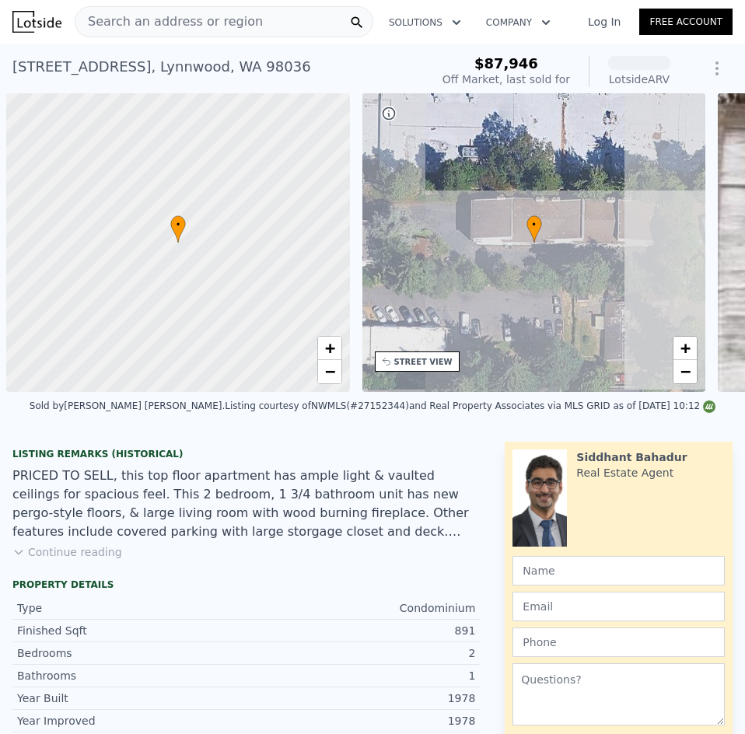
scroll to position [0, 6]
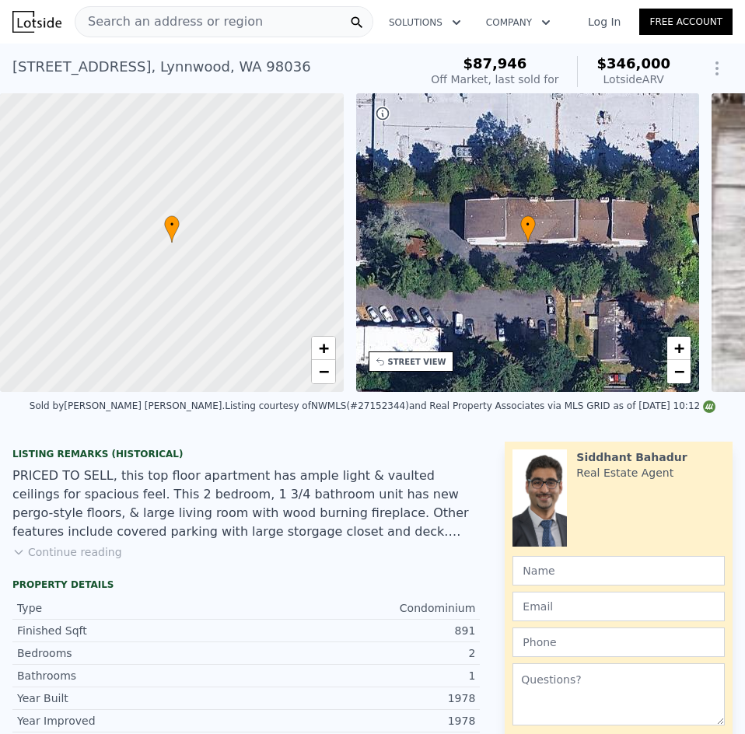
click at [71, 560] on button "Continue reading" at bounding box center [67, 552] width 110 height 16
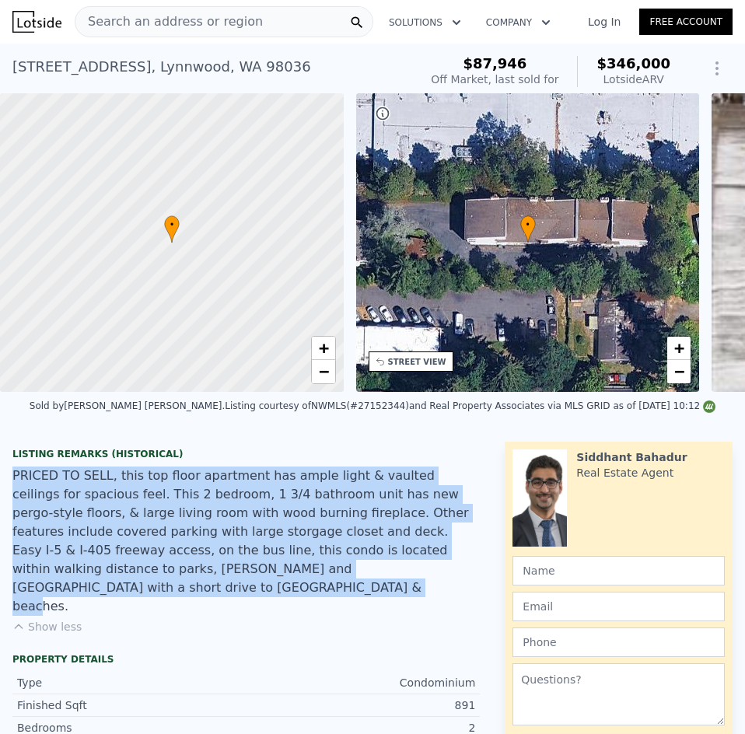
drag, startPoint x: 226, startPoint y: 581, endPoint x: 6, endPoint y: 487, distance: 239.3
click at [6, 487] on div "Listing Remarks (Historical) PRICED TO SELL, this top floor apartment has ample…" at bounding box center [246, 547] width 492 height 199
click at [142, 491] on div "PRICED TO SELL, this top floor apartment has ample light & vaulted ceilings for…" at bounding box center [245, 541] width 467 height 149
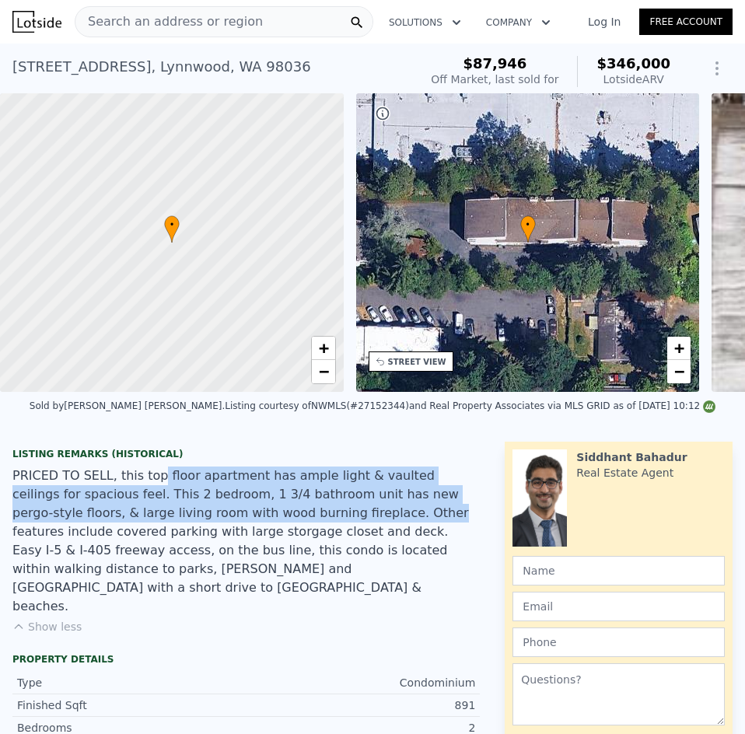
drag, startPoint x: 142, startPoint y: 491, endPoint x: 202, endPoint y: 526, distance: 69.3
click at [199, 530] on div "PRICED TO SELL, this top floor apartment has ample light & vaulted ceilings for…" at bounding box center [245, 541] width 467 height 149
click at [204, 527] on div "PRICED TO SELL, this top floor apartment has ample light & vaulted ceilings for…" at bounding box center [245, 541] width 467 height 149
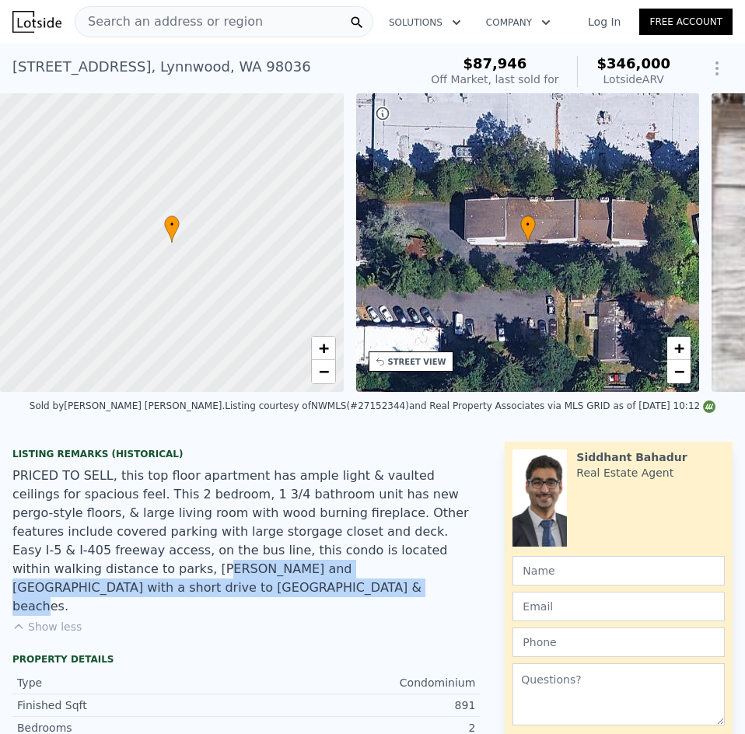
drag, startPoint x: 240, startPoint y: 564, endPoint x: 267, endPoint y: 575, distance: 28.6
click at [267, 575] on div "PRICED TO SELL, this top floor apartment has ample light & vaulted ceilings for…" at bounding box center [245, 541] width 467 height 149
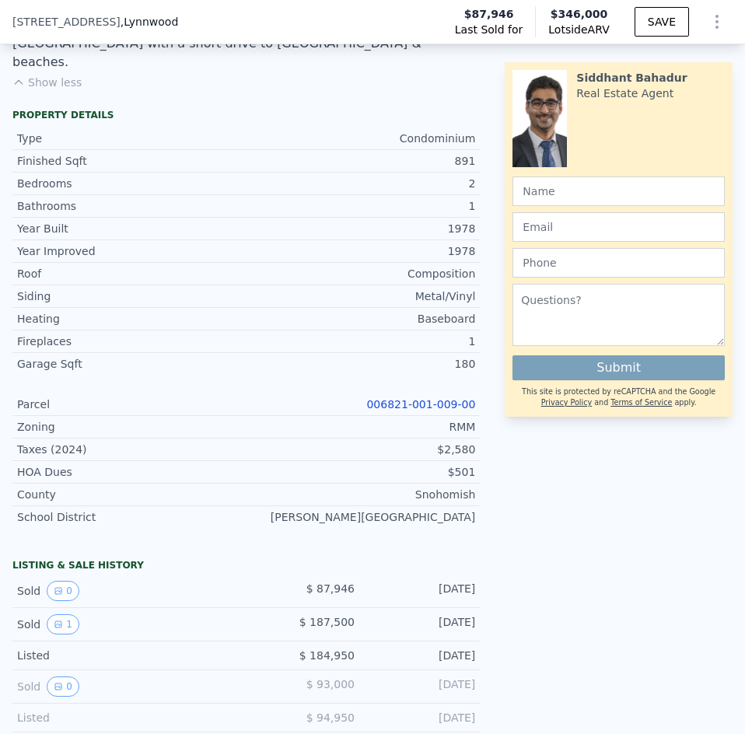
scroll to position [850, 0]
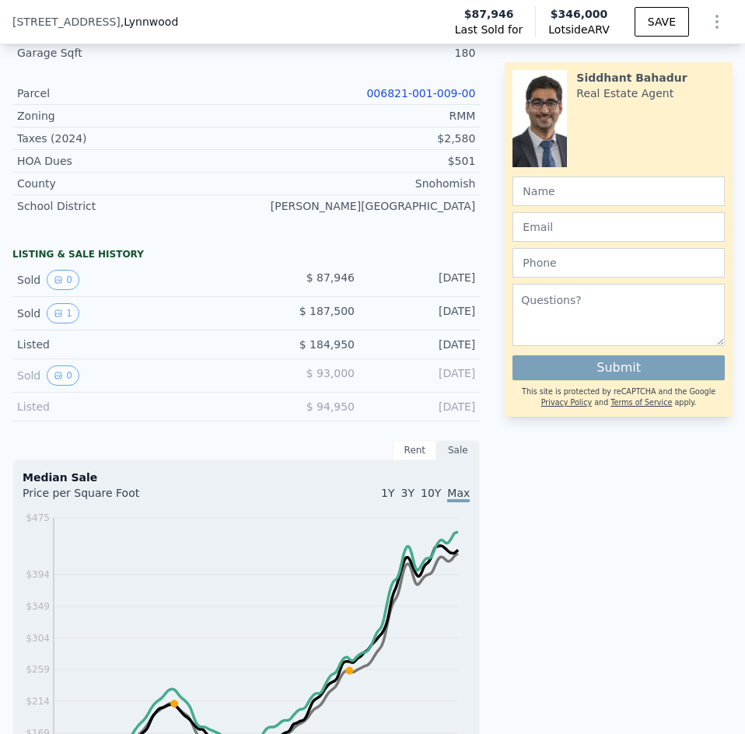
drag, startPoint x: 468, startPoint y: 246, endPoint x: 306, endPoint y: 250, distance: 162.6
click at [306, 264] on div "Sold 0 $ 87,946 [DATE]" at bounding box center [245, 280] width 467 height 33
click at [320, 270] on div "$ 87,946" at bounding box center [300, 280] width 108 height 20
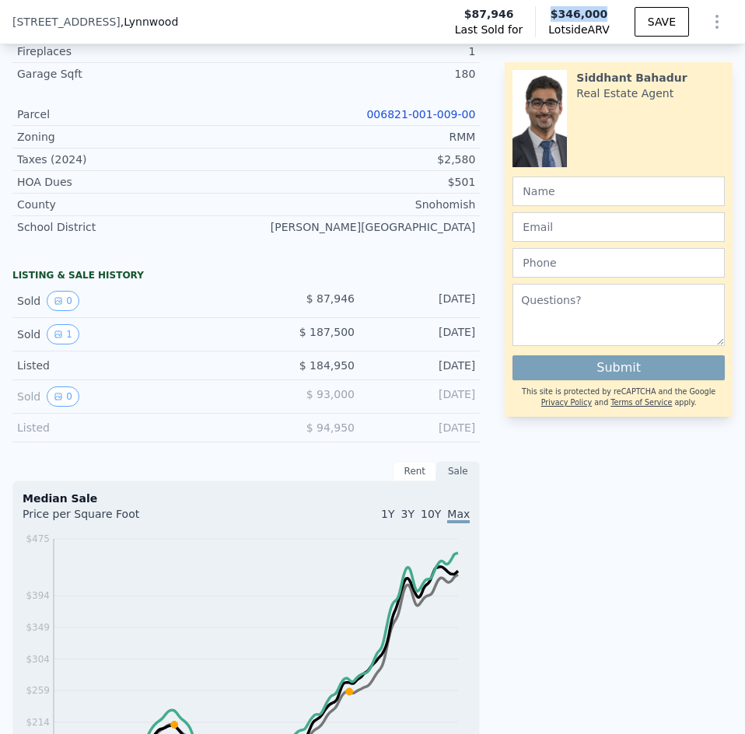
scroll to position [827, 0]
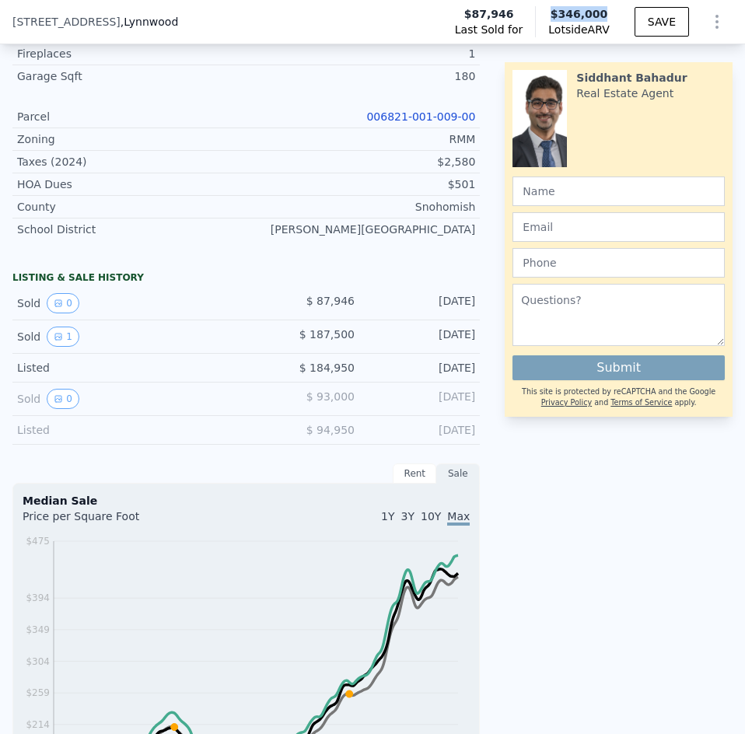
drag, startPoint x: 596, startPoint y: 10, endPoint x: 547, endPoint y: 16, distance: 49.4
click at [548, 16] on span "$346,000" at bounding box center [578, 14] width 61 height 16
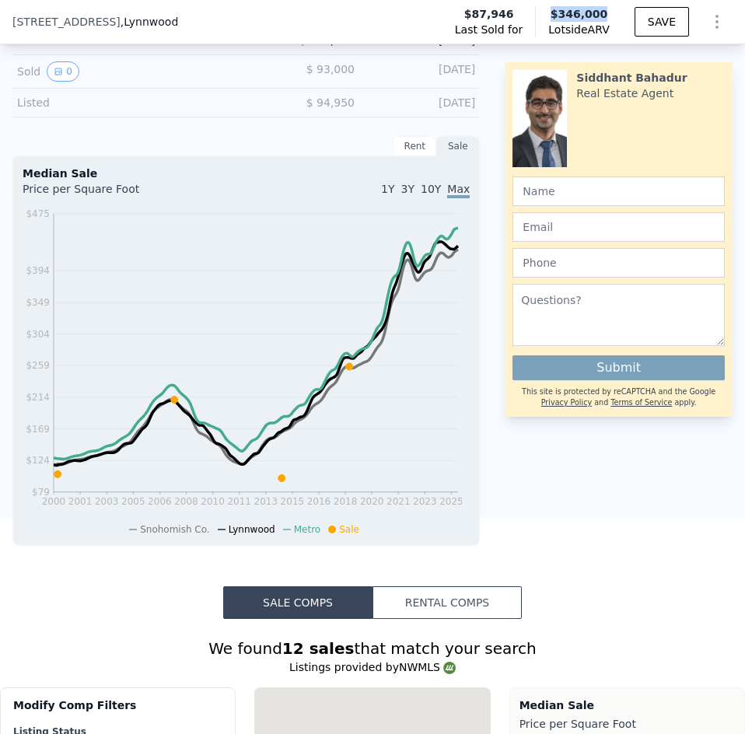
scroll to position [1526, 0]
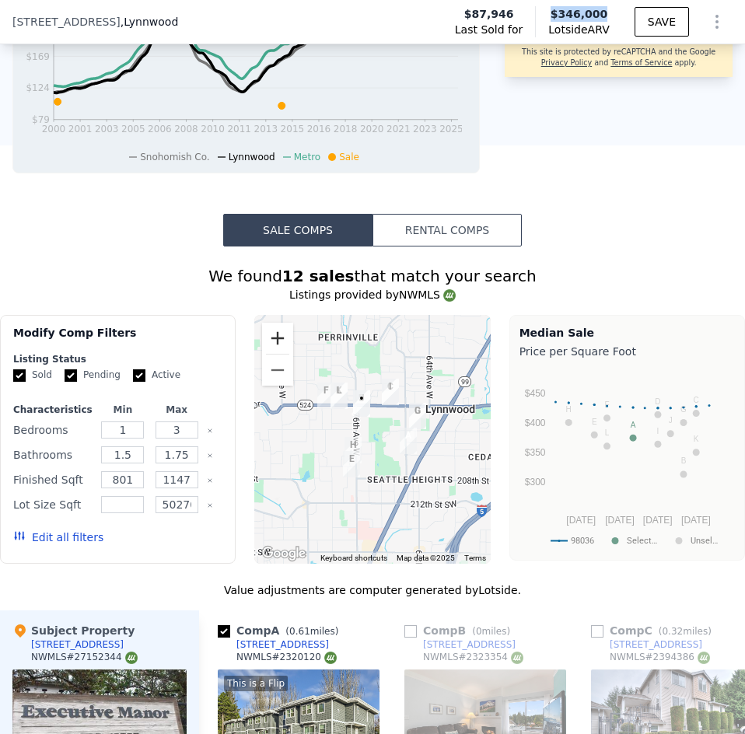
click at [276, 323] on button "Zoom in" at bounding box center [277, 338] width 31 height 31
click at [274, 323] on button "Zoom in" at bounding box center [277, 338] width 31 height 31
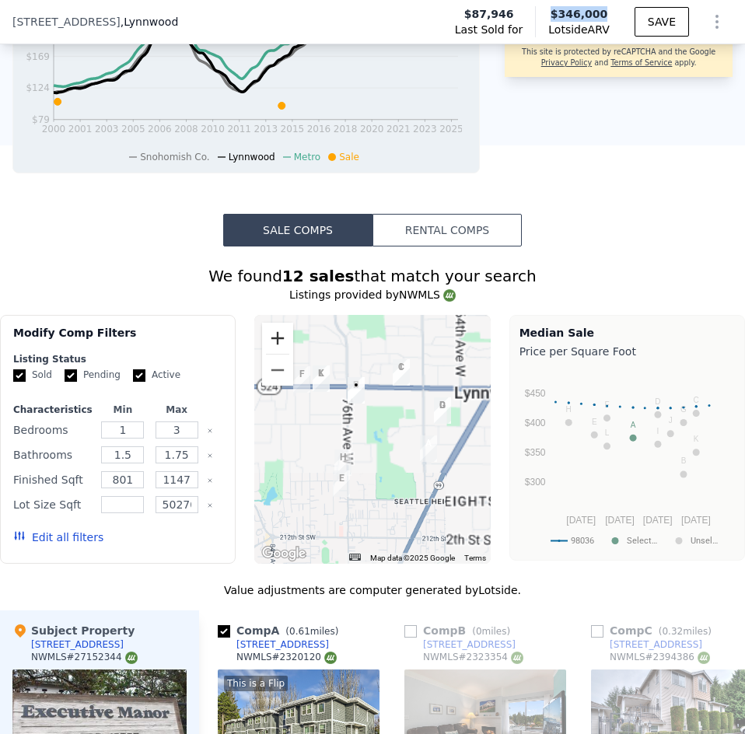
click at [274, 323] on button "Zoom in" at bounding box center [277, 338] width 31 height 31
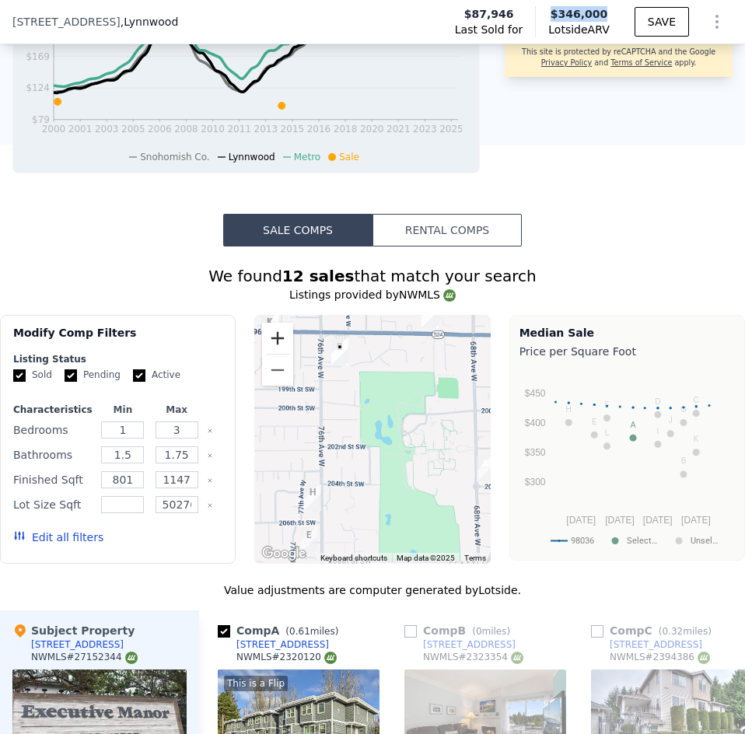
click at [274, 323] on button "Zoom in" at bounding box center [277, 338] width 31 height 31
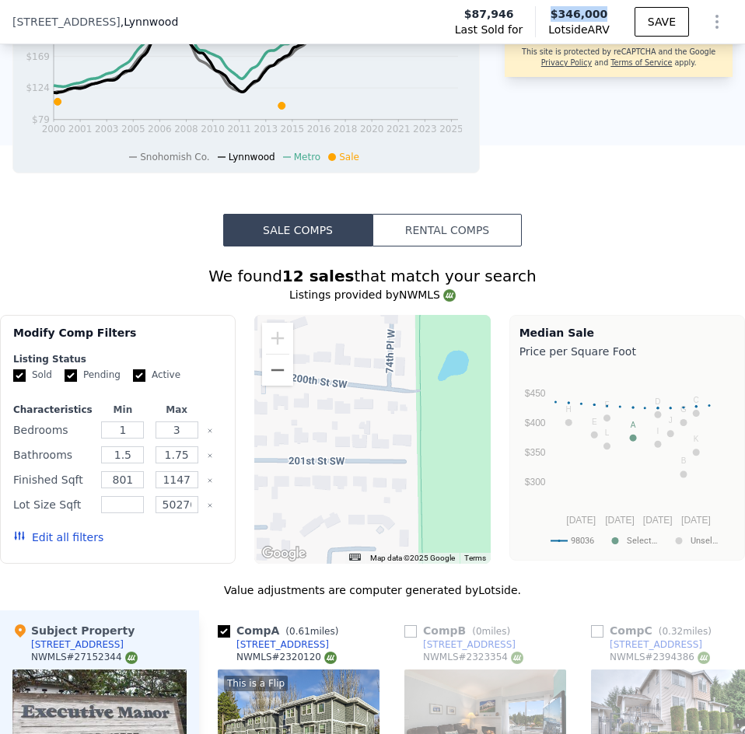
drag, startPoint x: 344, startPoint y: 339, endPoint x: 435, endPoint y: 453, distance: 146.1
click at [439, 453] on div at bounding box center [372, 439] width 236 height 249
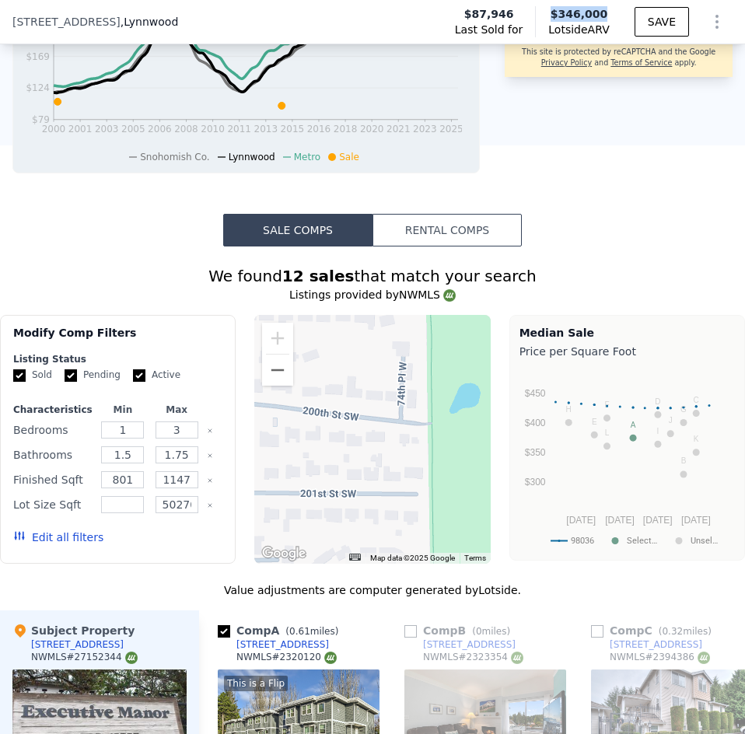
drag, startPoint x: 393, startPoint y: 391, endPoint x: 465, endPoint y: 466, distance: 103.4
click at [465, 466] on div at bounding box center [372, 439] width 236 height 249
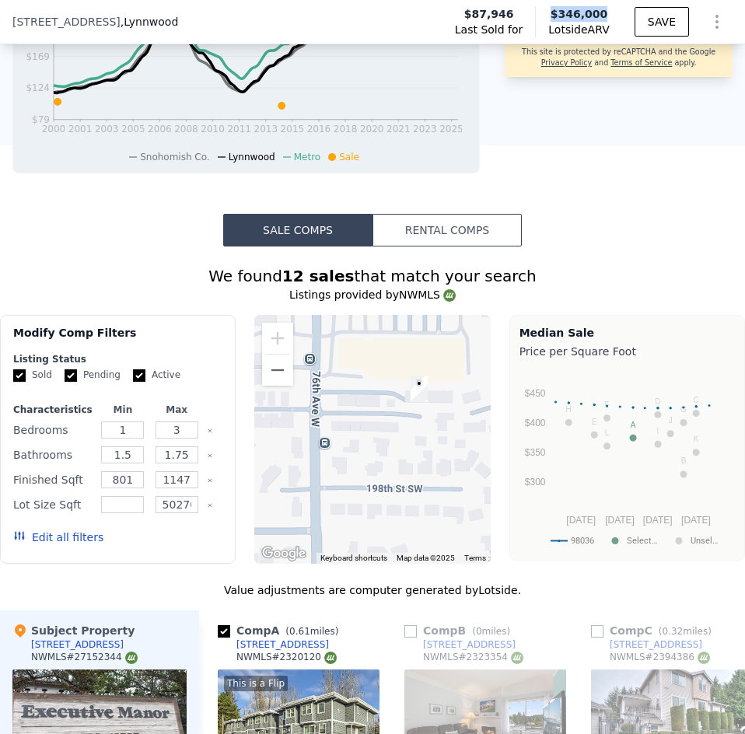
drag, startPoint x: 371, startPoint y: 382, endPoint x: 320, endPoint y: 421, distance: 64.9
click at [320, 421] on div at bounding box center [372, 439] width 236 height 249
click at [274, 355] on button "Zoom out" at bounding box center [277, 370] width 31 height 31
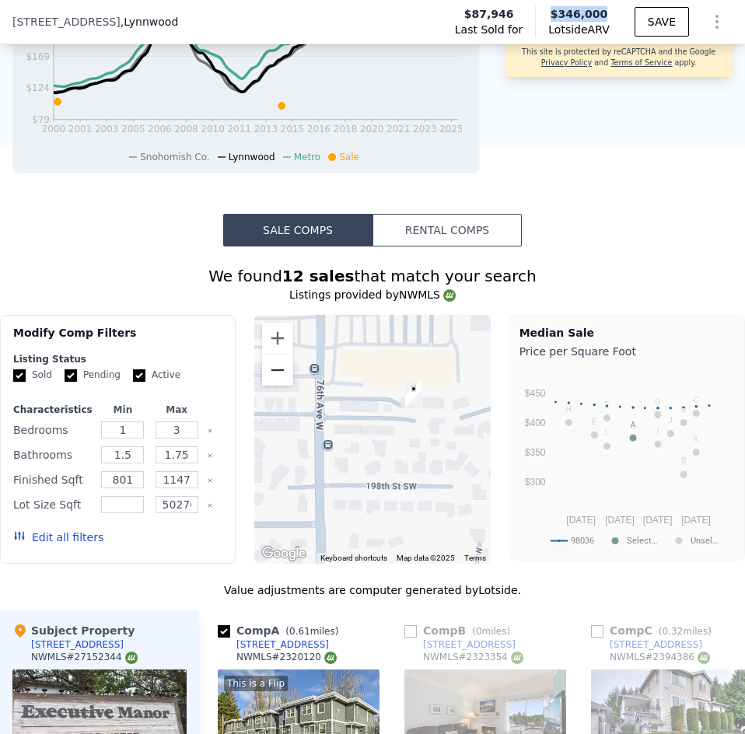
click at [273, 355] on button "Zoom out" at bounding box center [277, 370] width 31 height 31
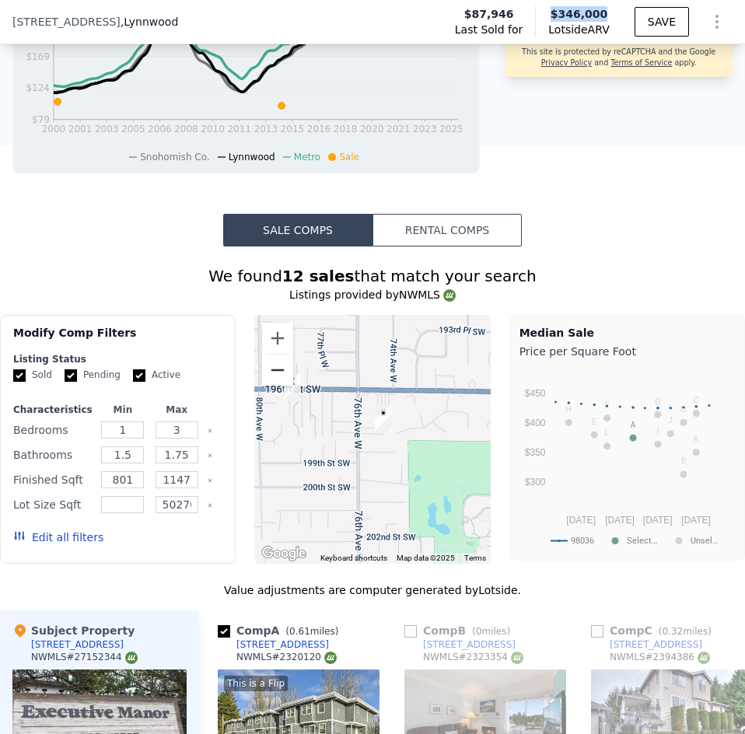
click at [272, 355] on button "Zoom out" at bounding box center [277, 370] width 31 height 31
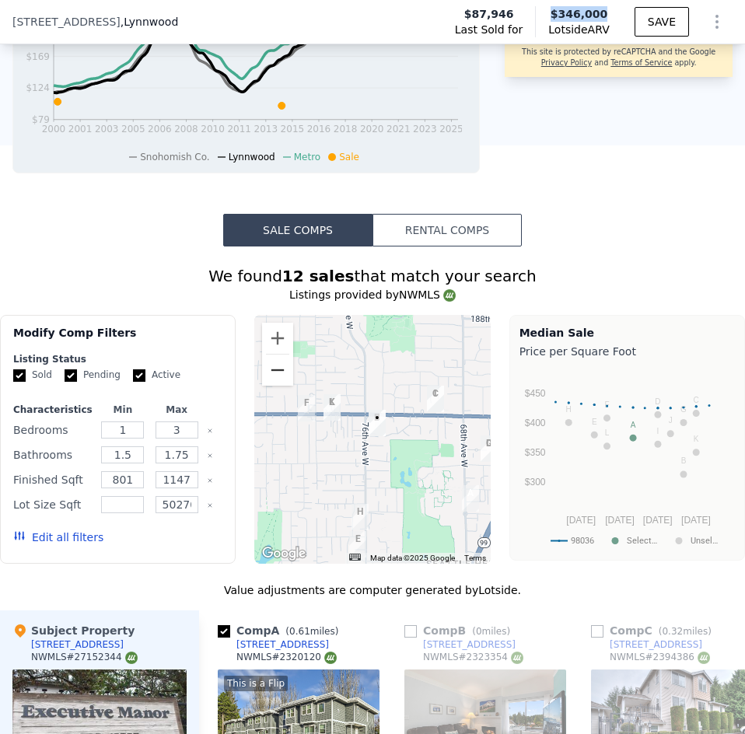
click at [272, 355] on button "Zoom out" at bounding box center [277, 370] width 31 height 31
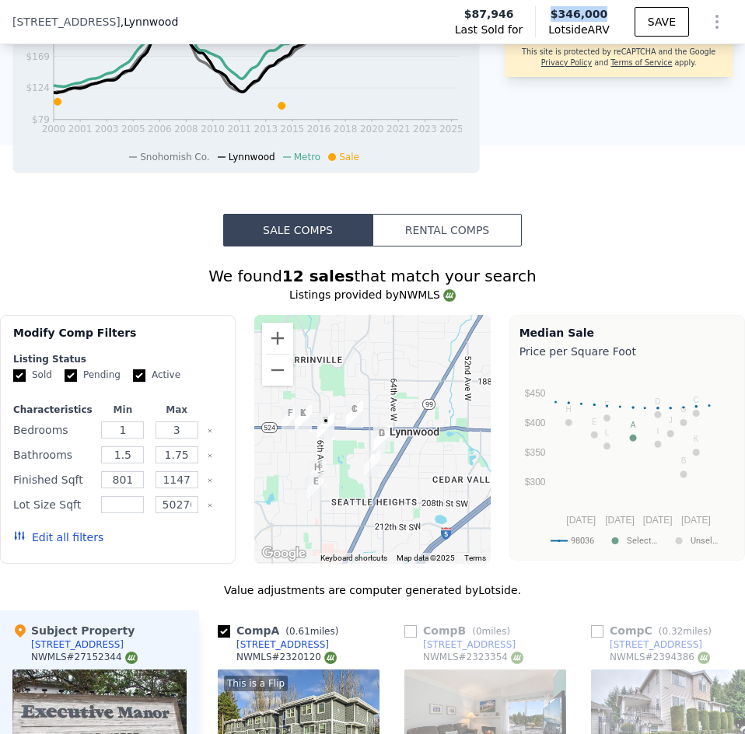
drag, startPoint x: 445, startPoint y: 434, endPoint x: 402, endPoint y: 434, distance: 42.8
click at [402, 434] on div at bounding box center [372, 439] width 236 height 249
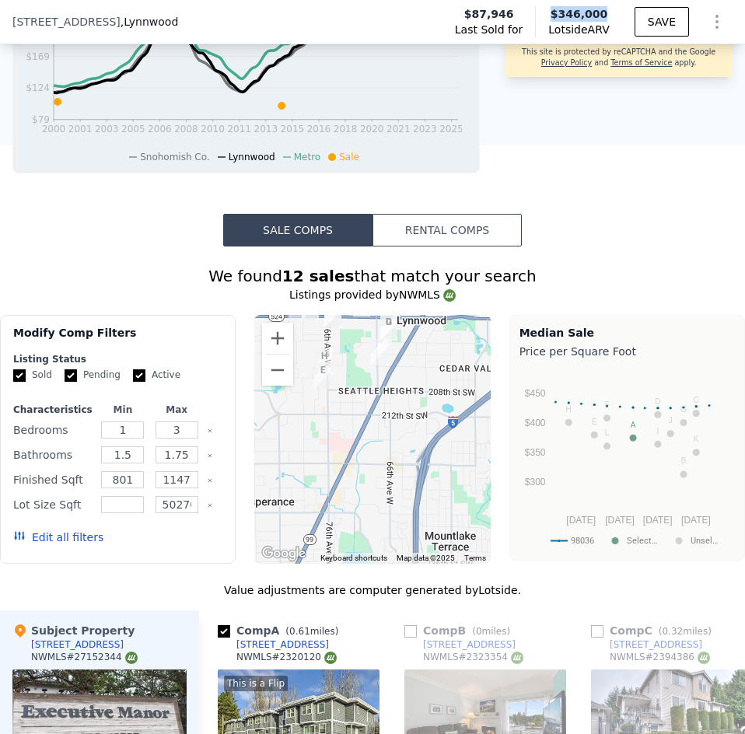
drag, startPoint x: 431, startPoint y: 439, endPoint x: 449, endPoint y: 317, distance: 123.5
click at [449, 317] on div at bounding box center [372, 439] width 236 height 249
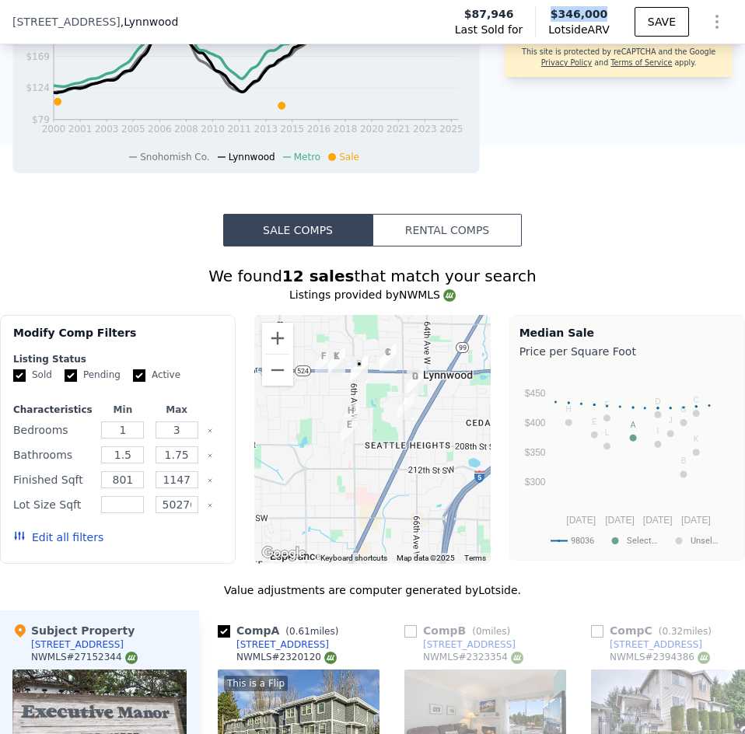
drag, startPoint x: 410, startPoint y: 393, endPoint x: 421, endPoint y: 458, distance: 66.2
click at [421, 458] on div at bounding box center [372, 439] width 236 height 249
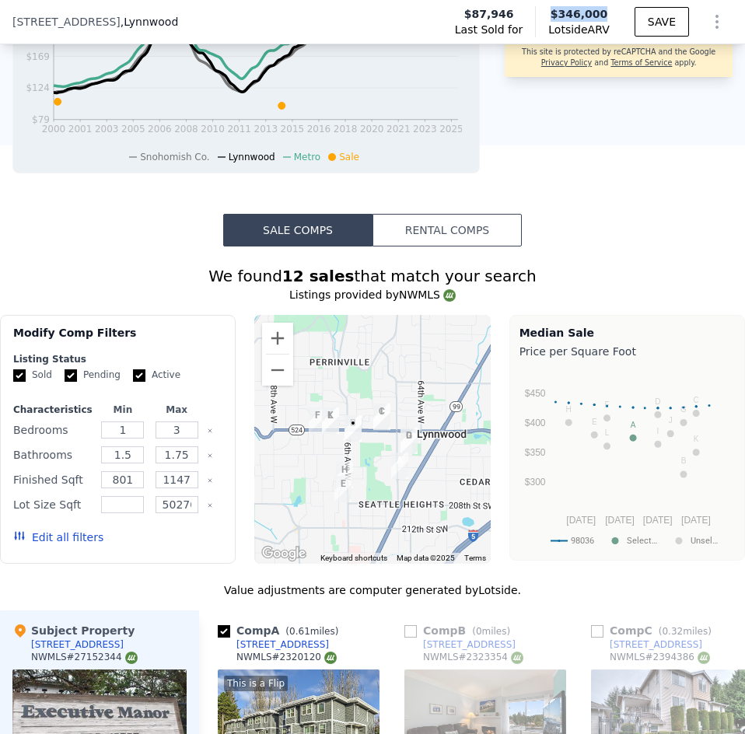
drag, startPoint x: 435, startPoint y: 381, endPoint x: 429, endPoint y: 443, distance: 62.4
click at [429, 443] on div at bounding box center [372, 439] width 236 height 249
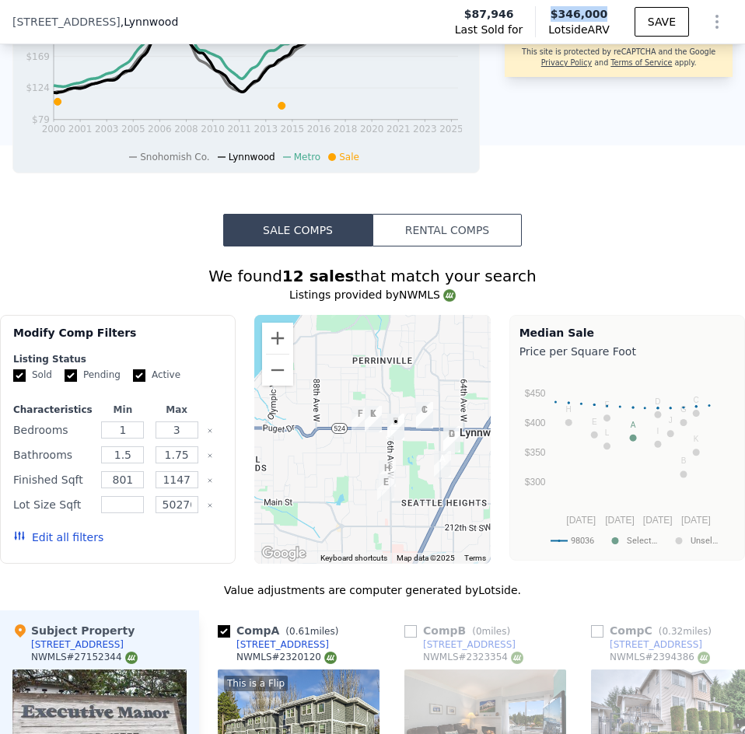
drag, startPoint x: 374, startPoint y: 424, endPoint x: 418, endPoint y: 422, distance: 44.3
click at [418, 422] on div at bounding box center [372, 439] width 236 height 249
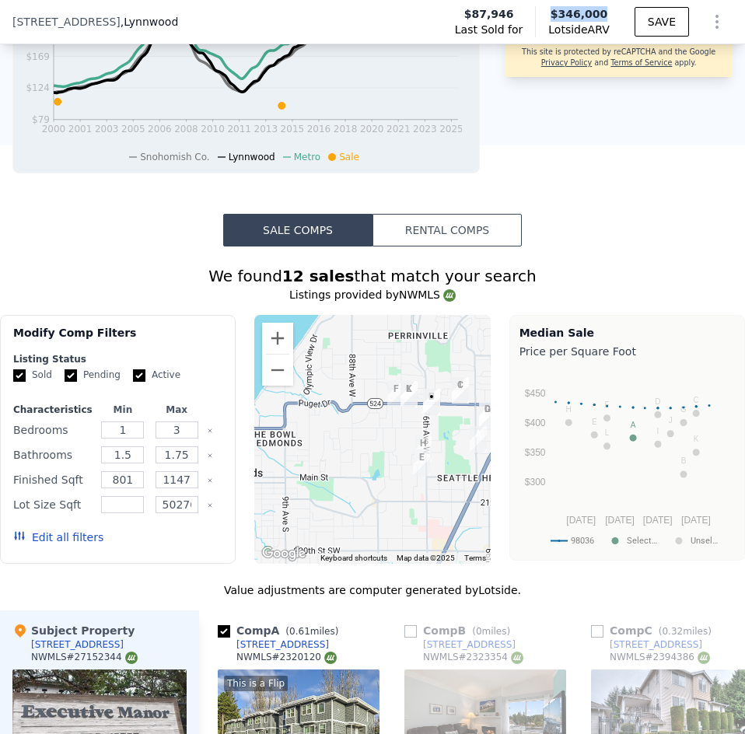
drag, startPoint x: 359, startPoint y: 411, endPoint x: 397, endPoint y: 387, distance: 44.4
click at [397, 387] on img "7816 196th St SW Apt D3" at bounding box center [409, 394] width 30 height 39
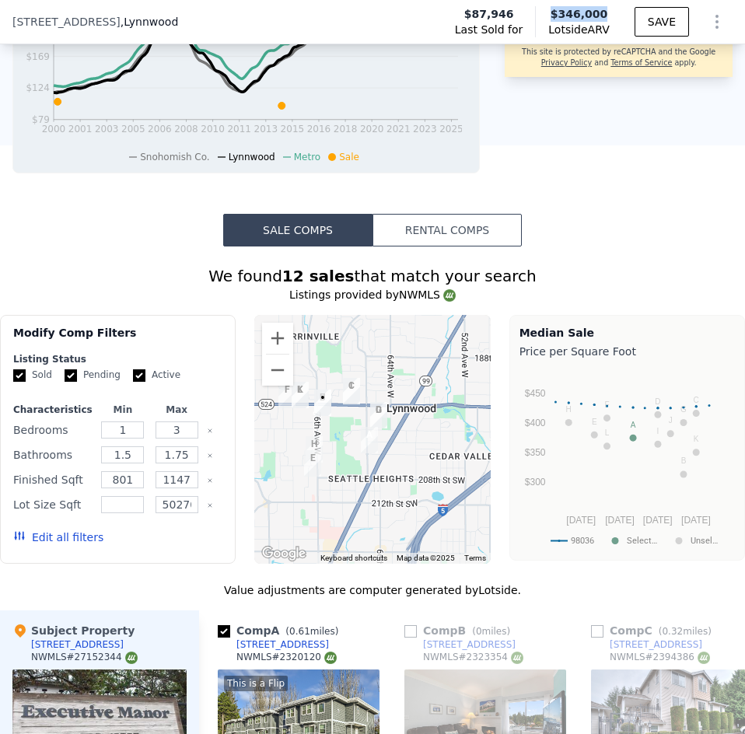
drag, startPoint x: 445, startPoint y: 399, endPoint x: 332, endPoint y: 400, distance: 112.7
click at [332, 400] on div at bounding box center [372, 439] width 236 height 249
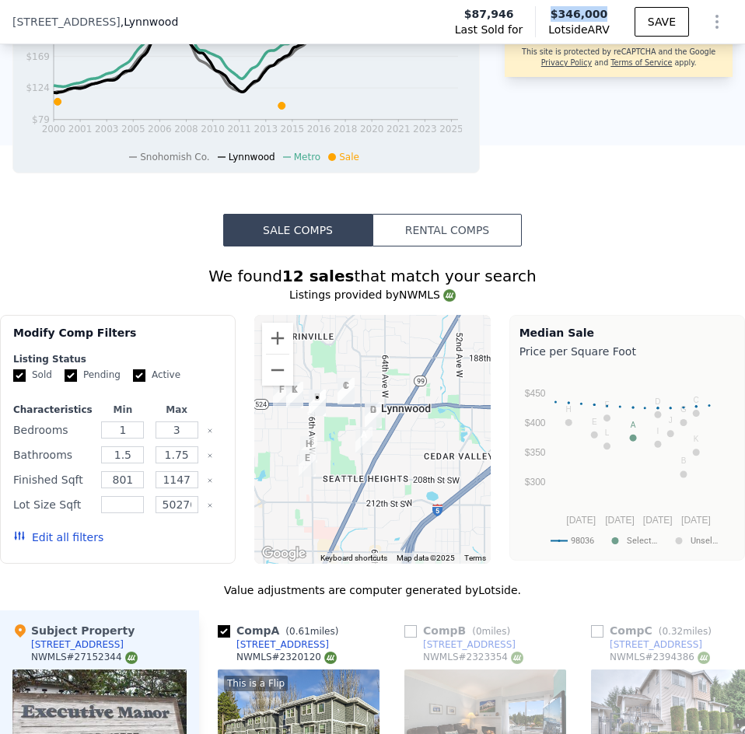
click at [316, 393] on img "19727 76th Ave W Apt 9a" at bounding box center [317, 402] width 30 height 39
click at [275, 323] on button "Zoom in" at bounding box center [277, 338] width 31 height 31
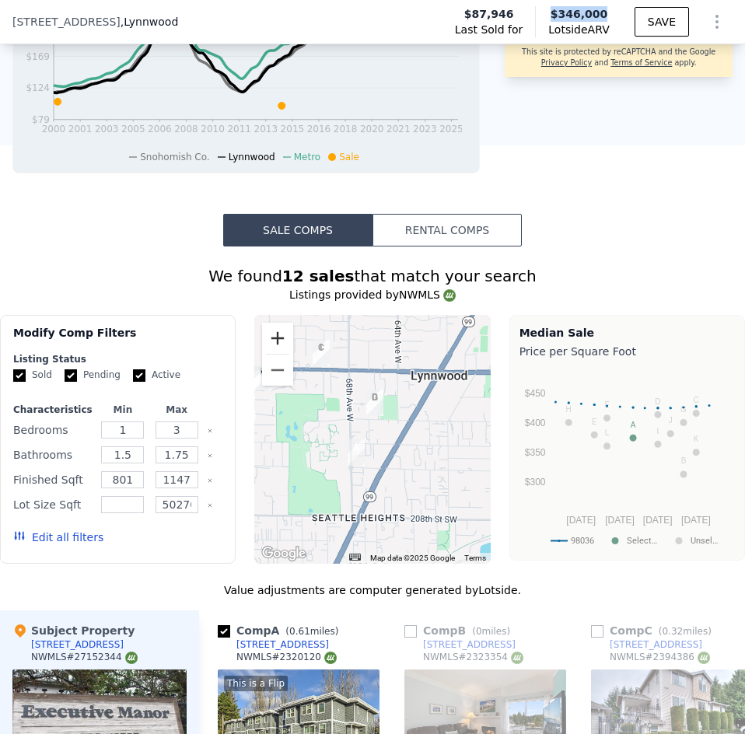
click at [275, 323] on button "Zoom in" at bounding box center [277, 338] width 31 height 31
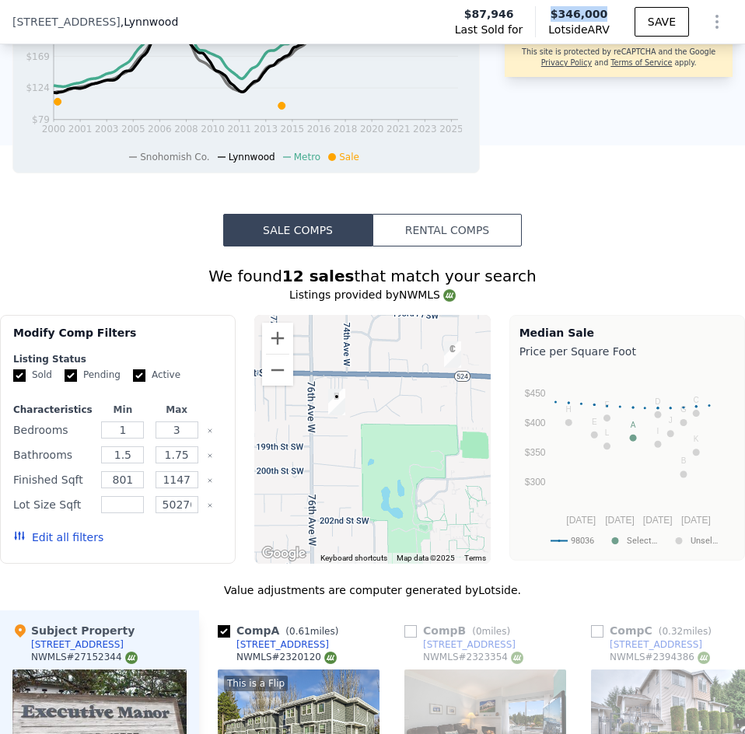
drag, startPoint x: 326, startPoint y: 374, endPoint x: 496, endPoint y: 451, distance: 186.9
click at [508, 451] on div "Modify Comp Filters Listing Status Sold Pending Active Characteristics Min Max …" at bounding box center [372, 439] width 745 height 249
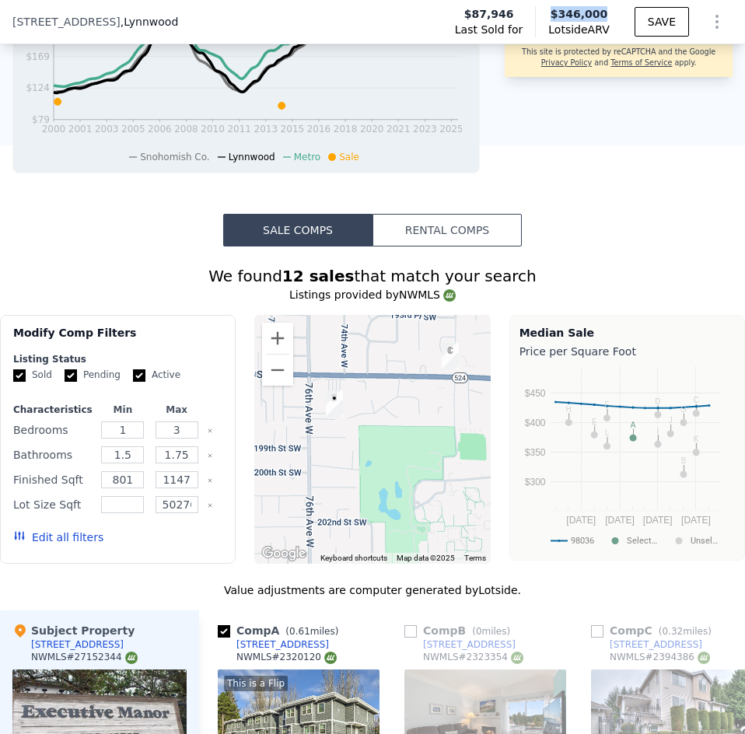
drag, startPoint x: 373, startPoint y: 424, endPoint x: 419, endPoint y: 439, distance: 48.2
click at [419, 439] on div at bounding box center [372, 439] width 236 height 249
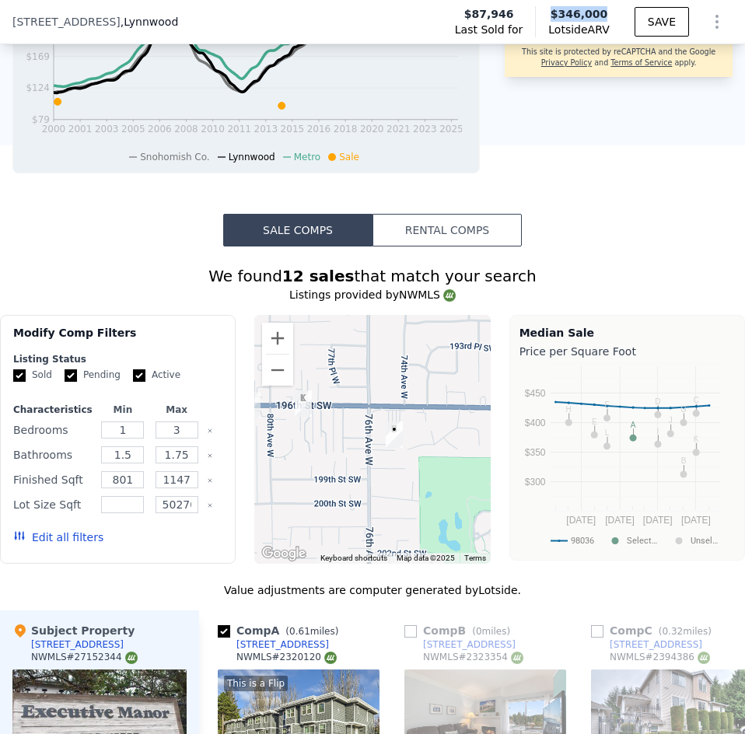
drag, startPoint x: 383, startPoint y: 424, endPoint x: 390, endPoint y: 440, distance: 17.8
click at [390, 440] on div at bounding box center [372, 439] width 236 height 249
click at [268, 355] on button "Zoom out" at bounding box center [277, 370] width 31 height 31
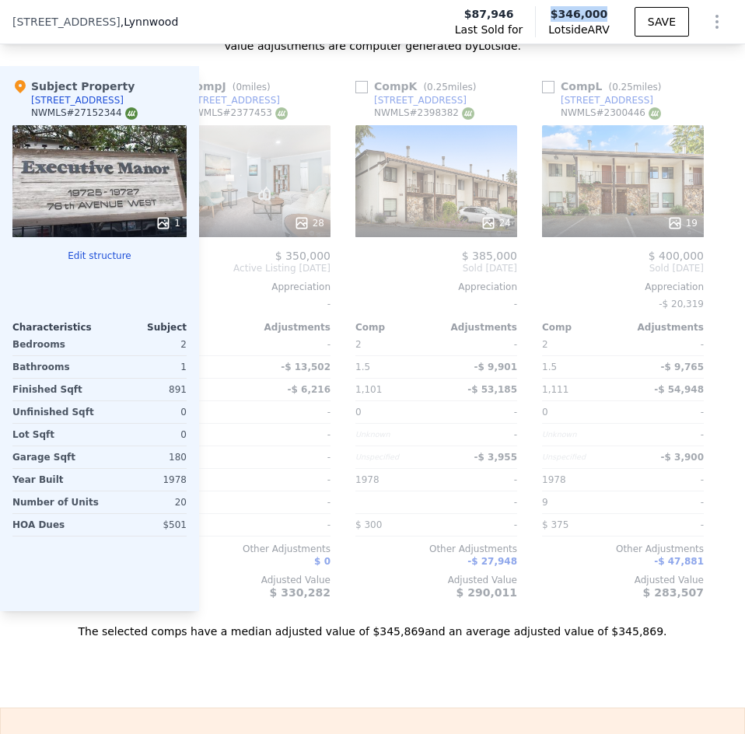
scroll to position [0, 1742]
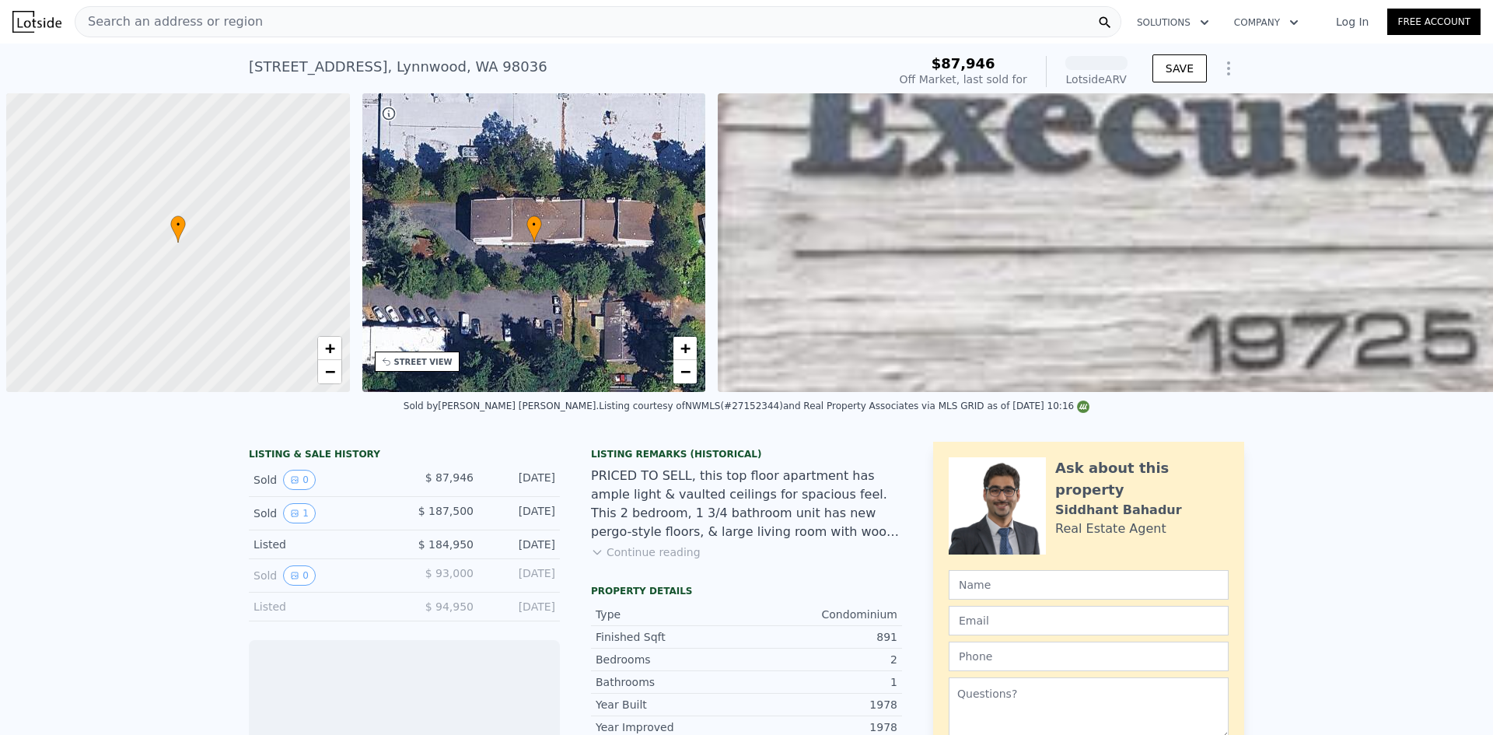
scroll to position [0, 6]
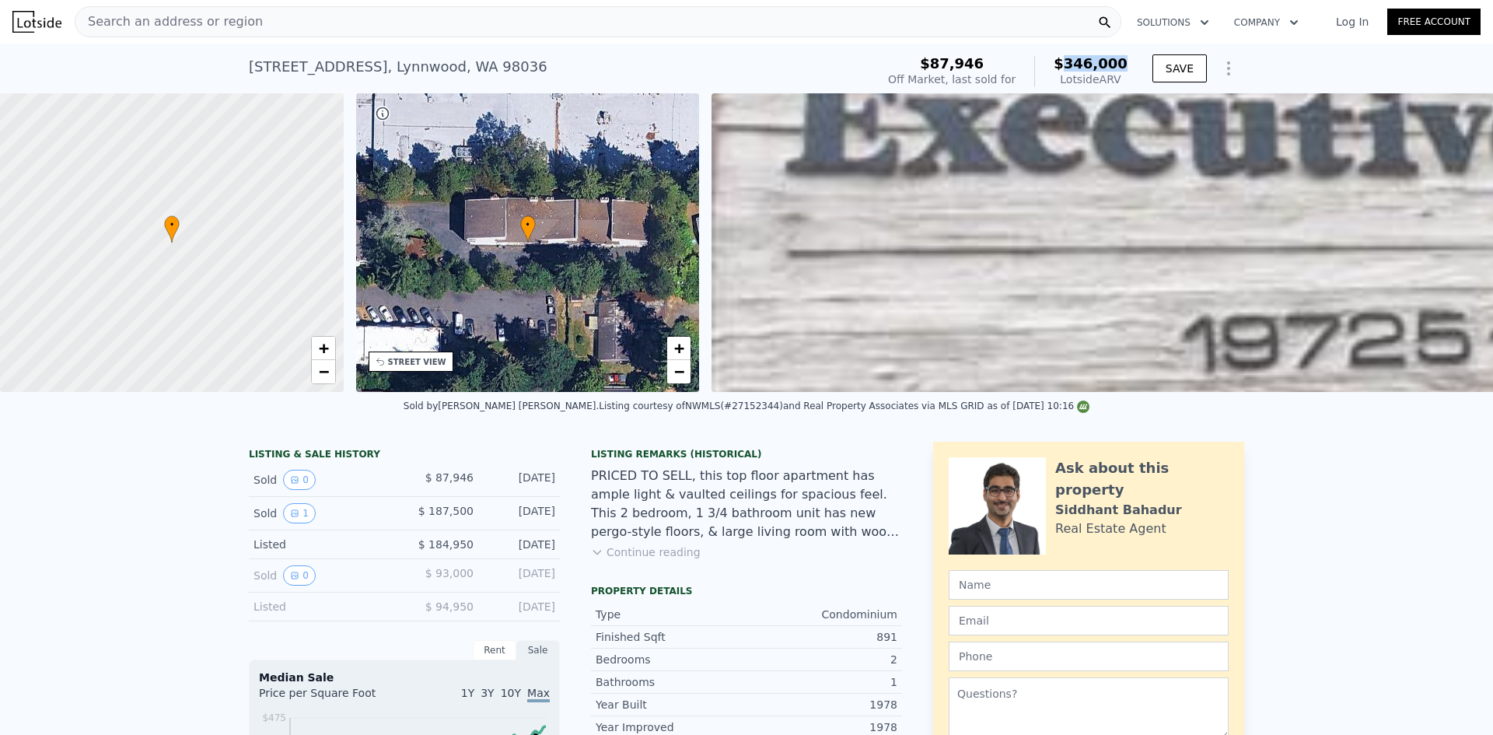
drag, startPoint x: 1132, startPoint y: 64, endPoint x: 1070, endPoint y: 71, distance: 62.6
click at [1070, 71] on div "$87,946 Off Market, last sold for $346,000 Lotside ARV SAVE" at bounding box center [1063, 72] width 362 height 44
click at [1071, 71] on span "$346,000" at bounding box center [1091, 63] width 74 height 16
drag, startPoint x: 1072, startPoint y: 71, endPoint x: 1086, endPoint y: 69, distance: 14.1
click at [1086, 70] on span "$346,000" at bounding box center [1091, 63] width 74 height 16
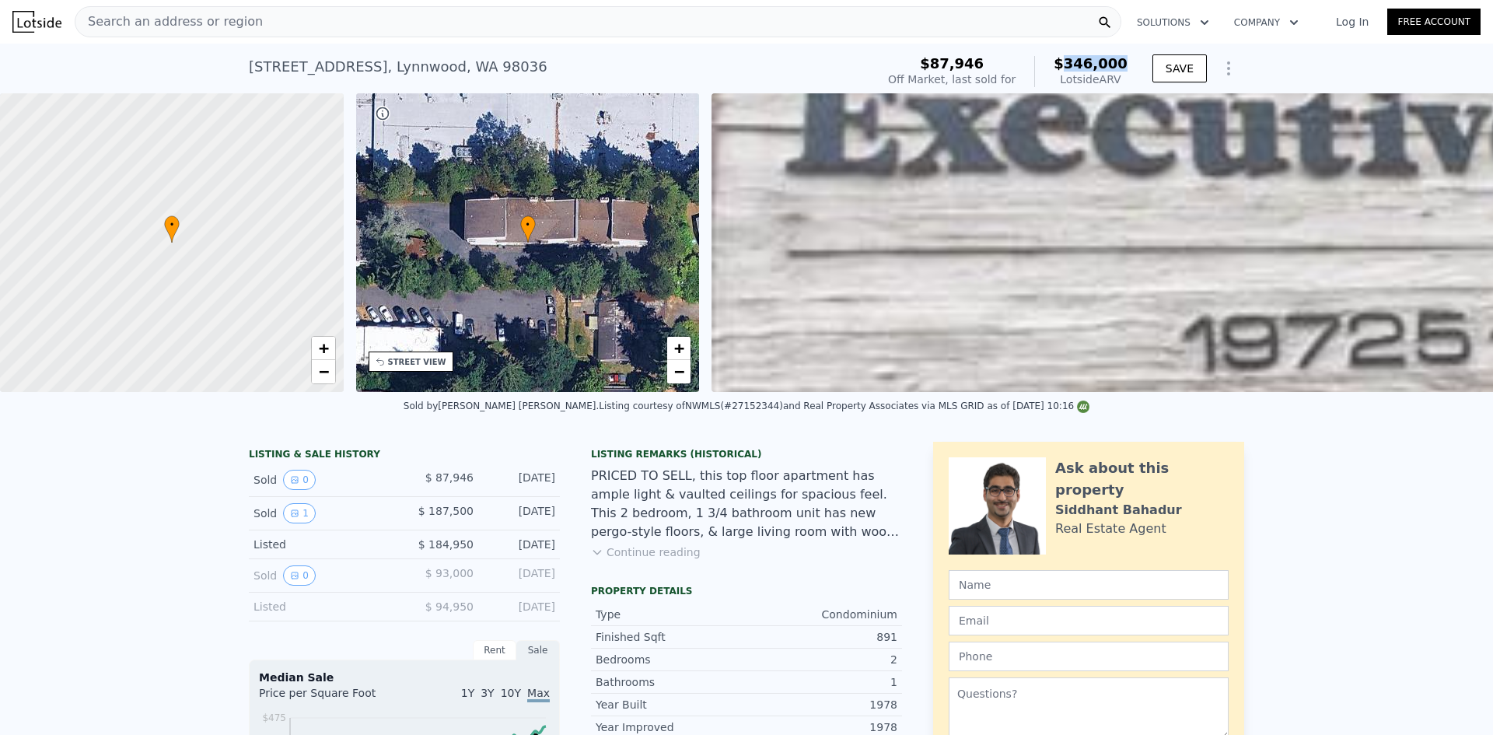
drag, startPoint x: 1086, startPoint y: 69, endPoint x: 1089, endPoint y: 61, distance: 8.4
click at [1086, 68] on span "$346,000" at bounding box center [1091, 63] width 74 height 16
click at [1112, 84] on div "Lotside ARV" at bounding box center [1091, 80] width 74 height 16
drag, startPoint x: 1120, startPoint y: 82, endPoint x: 1074, endPoint y: 61, distance: 50.5
click at [1074, 61] on div "$346,000 Lotside ARV" at bounding box center [1080, 71] width 93 height 31
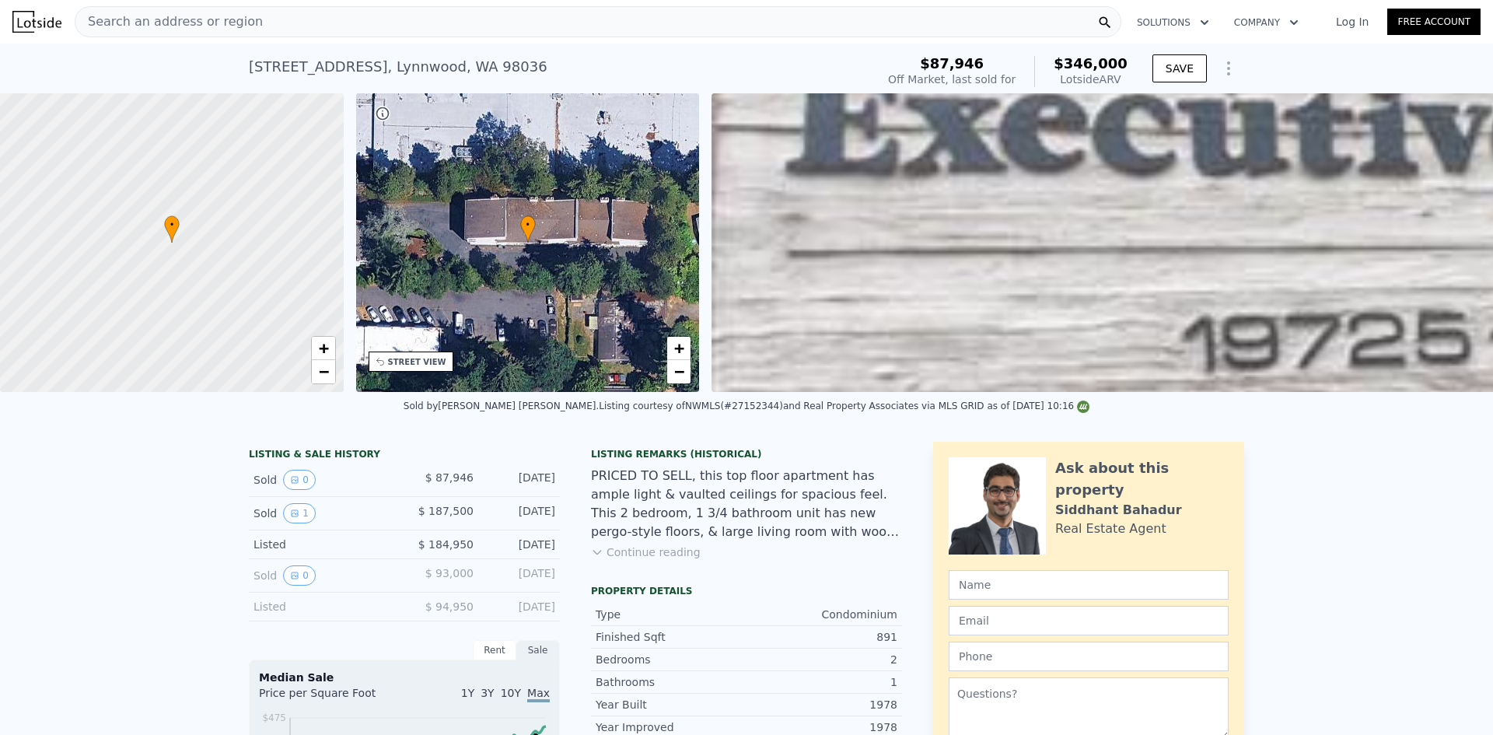
click at [1074, 62] on span "$346,000" at bounding box center [1091, 63] width 74 height 16
